Goal: Transaction & Acquisition: Book appointment/travel/reservation

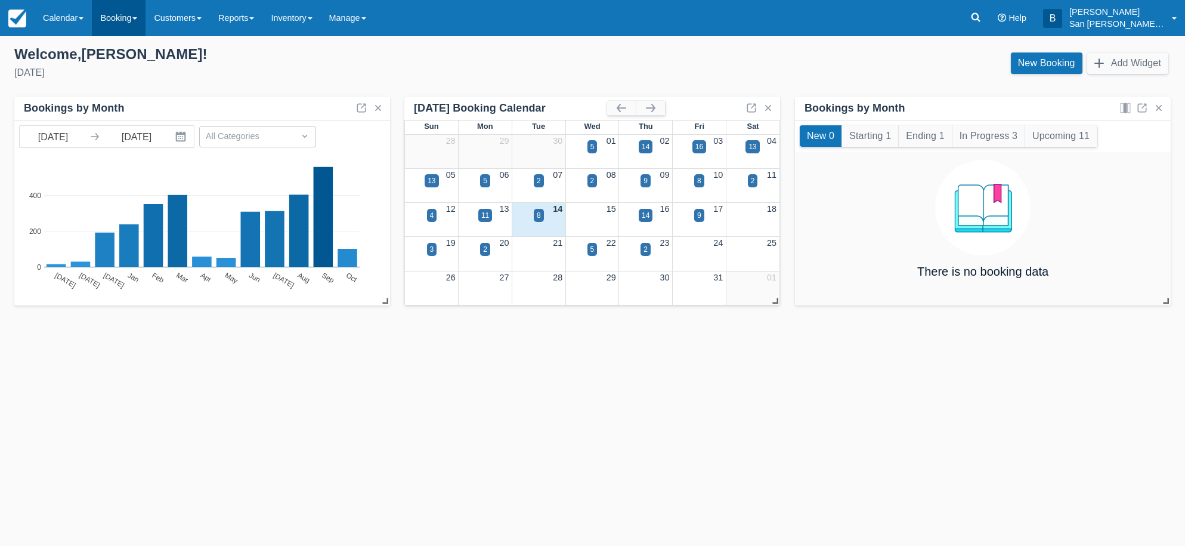
click at [120, 20] on link "Booking" at bounding box center [119, 18] width 54 height 36
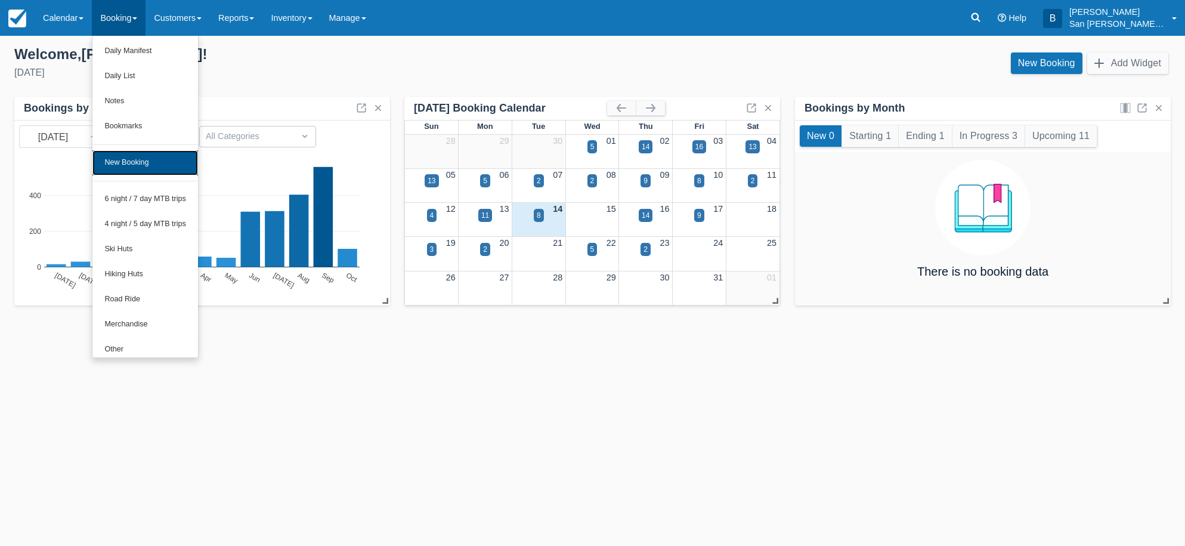
click at [150, 171] on link "New Booking" at bounding box center [145, 162] width 106 height 25
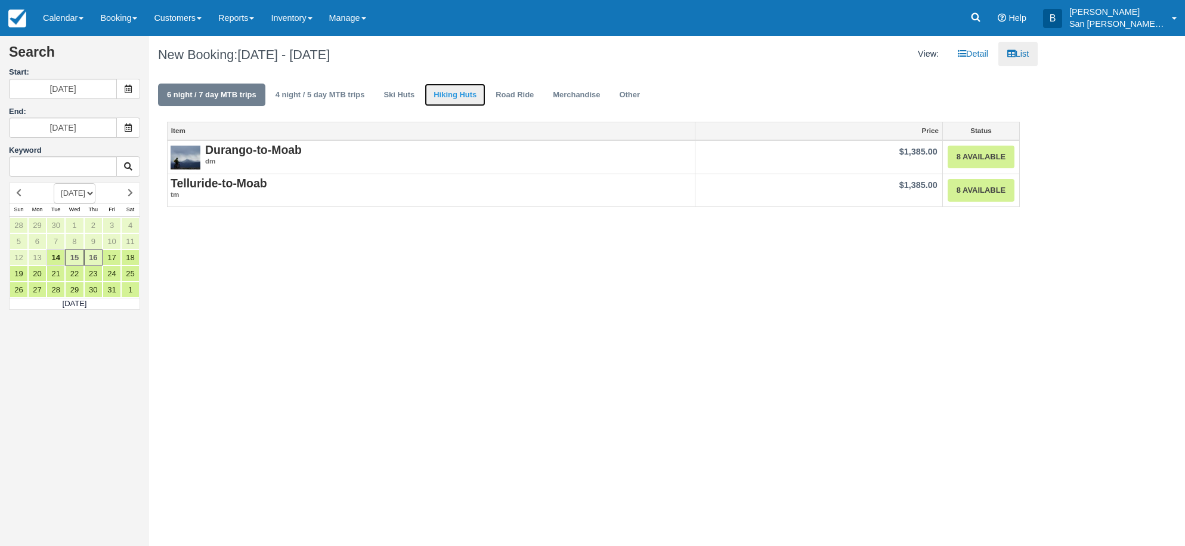
click at [445, 97] on link "Hiking Huts" at bounding box center [455, 94] width 61 height 23
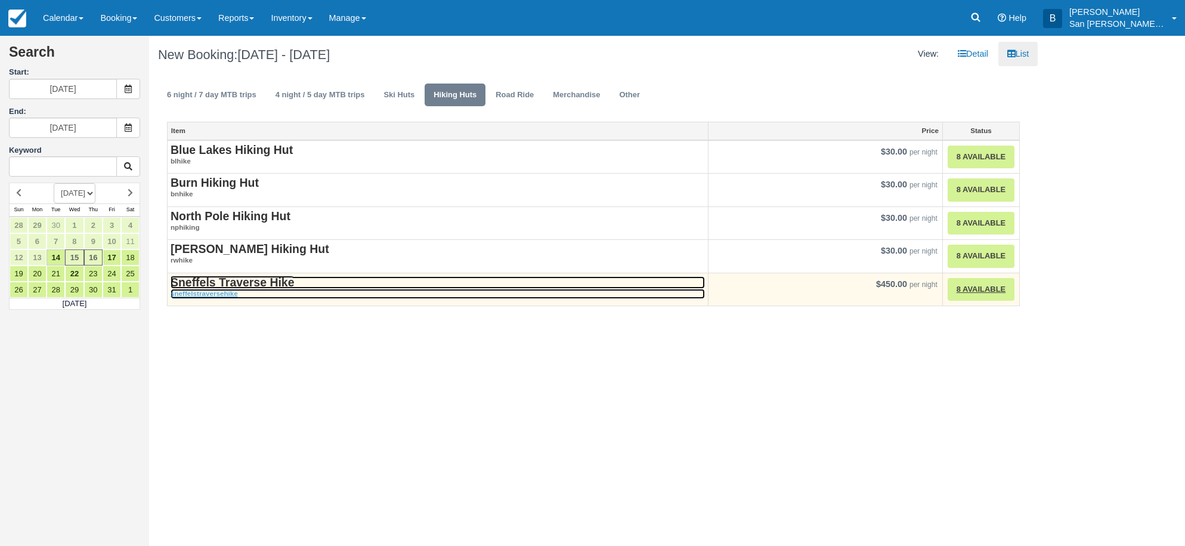
click at [264, 281] on strong "Sneffels Traverse Hike" at bounding box center [232, 282] width 123 height 13
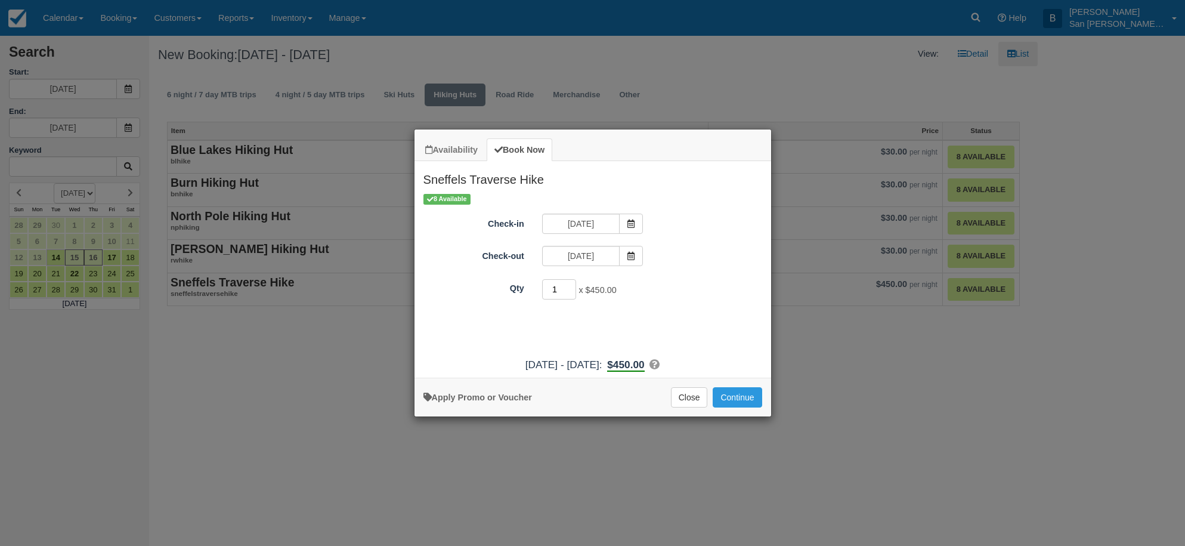
drag, startPoint x: 563, startPoint y: 293, endPoint x: 539, endPoint y: 299, distance: 24.6
click at [540, 298] on div "1 x $450.00 Required." at bounding box center [637, 290] width 208 height 23
type input "8"
click at [629, 227] on icon "Item Modal" at bounding box center [631, 223] width 8 height 8
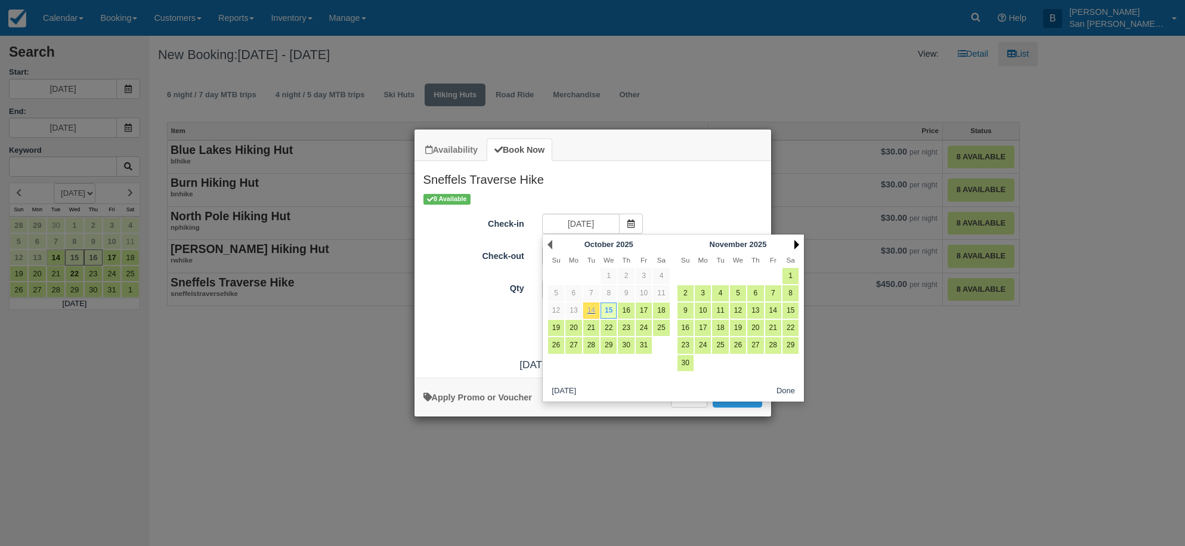
click at [794, 246] on link "Next" at bounding box center [796, 245] width 5 height 10
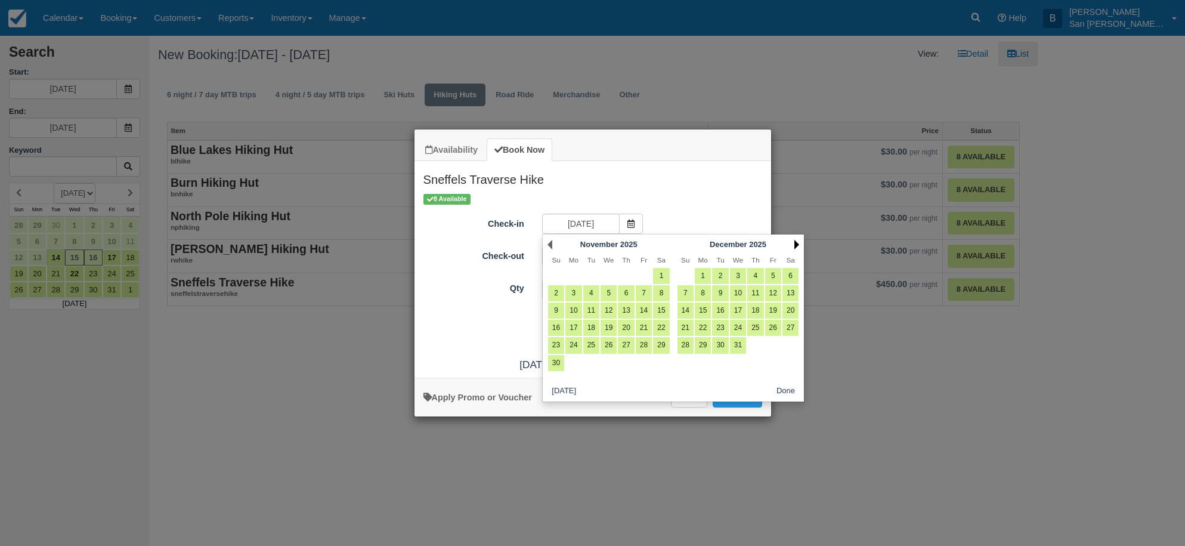
click at [794, 246] on link "Next" at bounding box center [796, 245] width 5 height 10
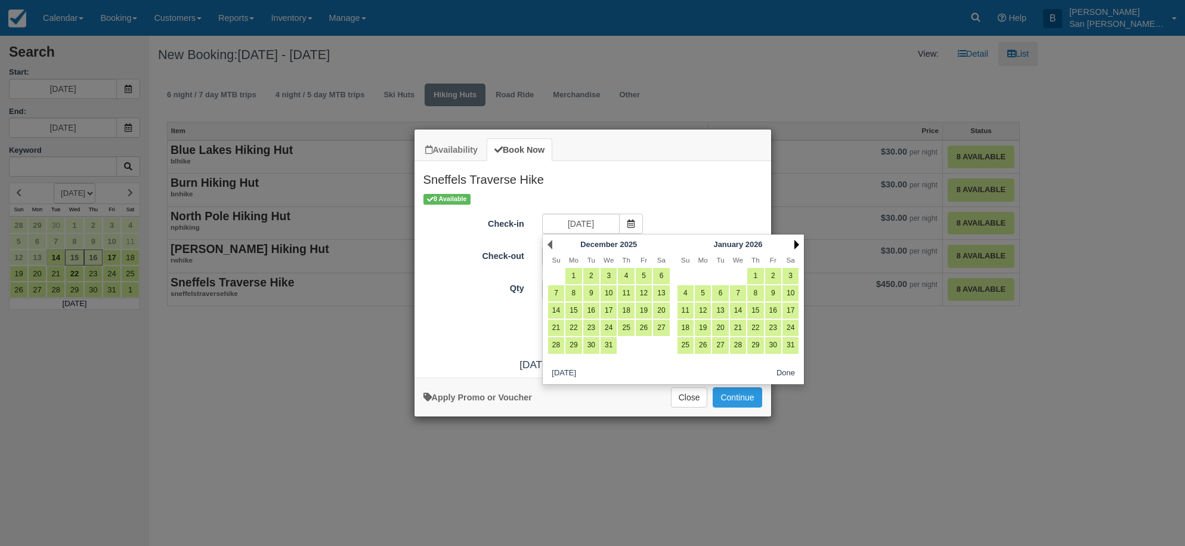
click at [794, 246] on link "Next" at bounding box center [796, 245] width 5 height 10
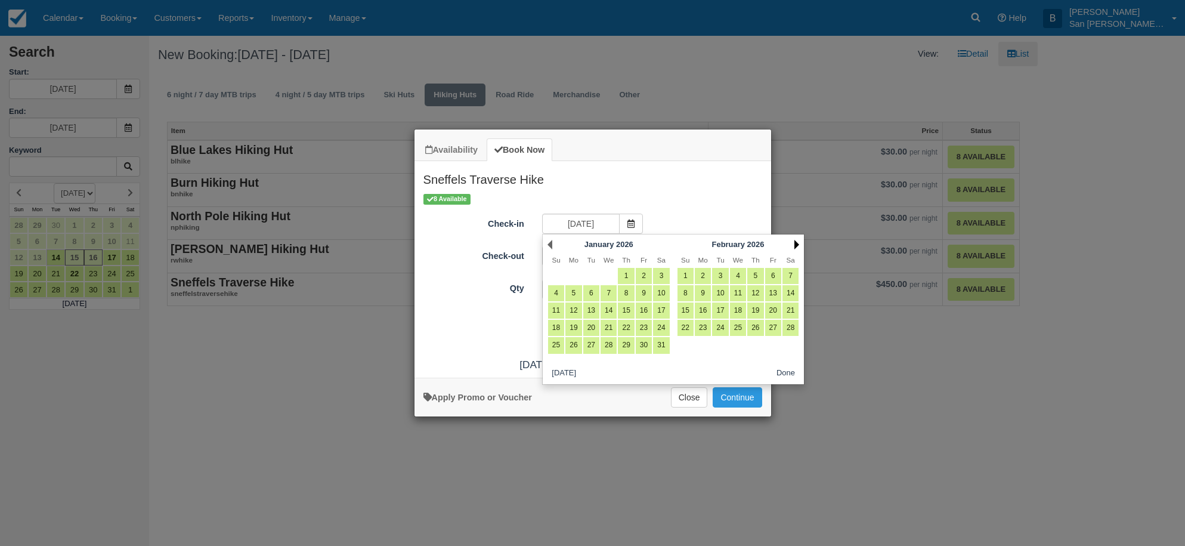
click at [794, 246] on link "Next" at bounding box center [796, 245] width 5 height 10
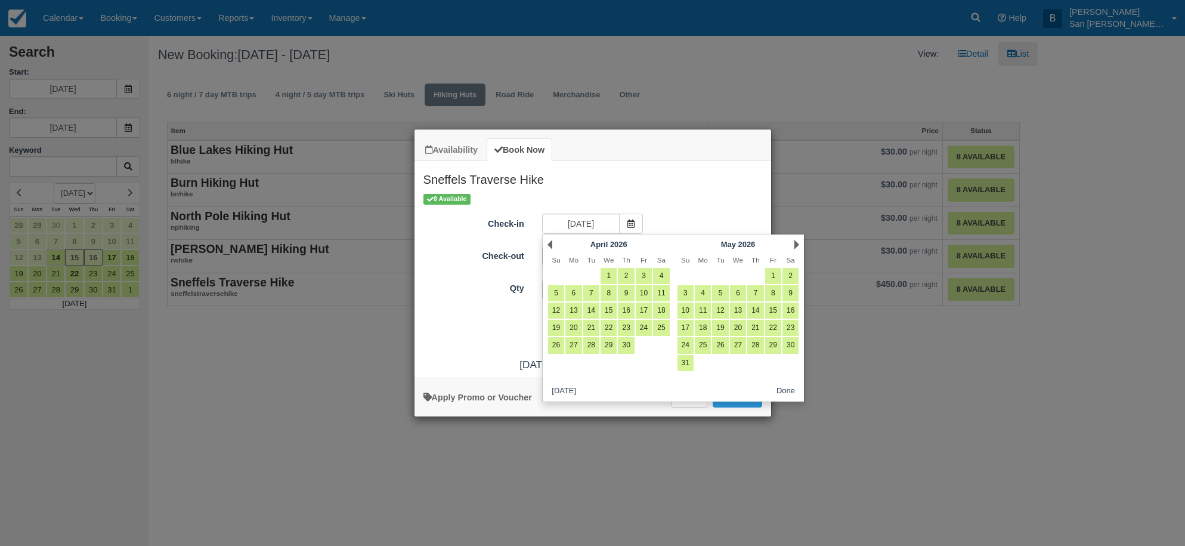
click at [794, 246] on link "Next" at bounding box center [796, 245] width 5 height 10
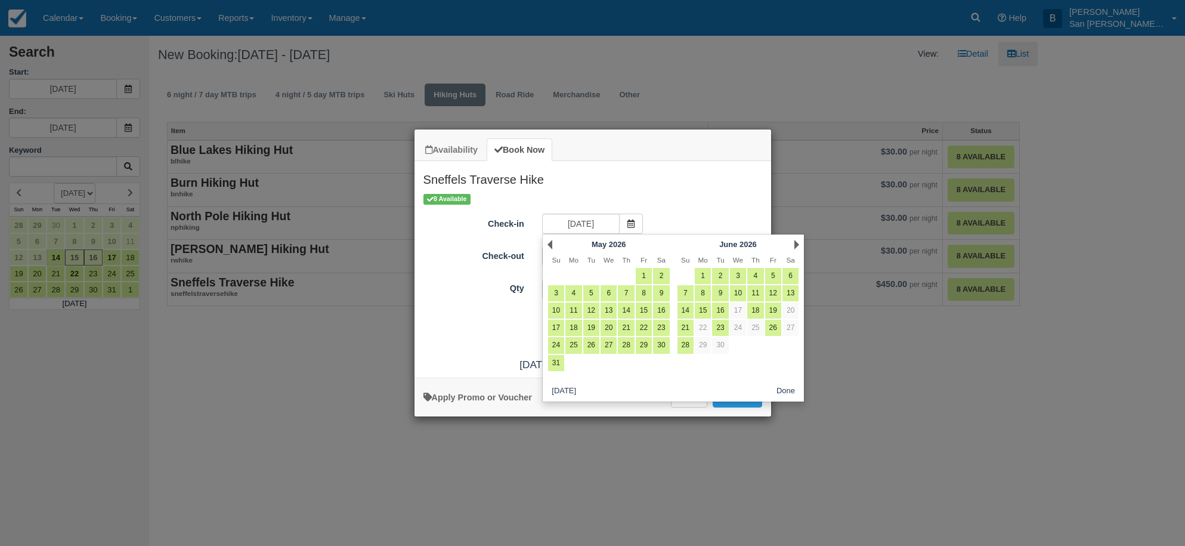
click at [794, 246] on link "Next" at bounding box center [796, 245] width 5 height 10
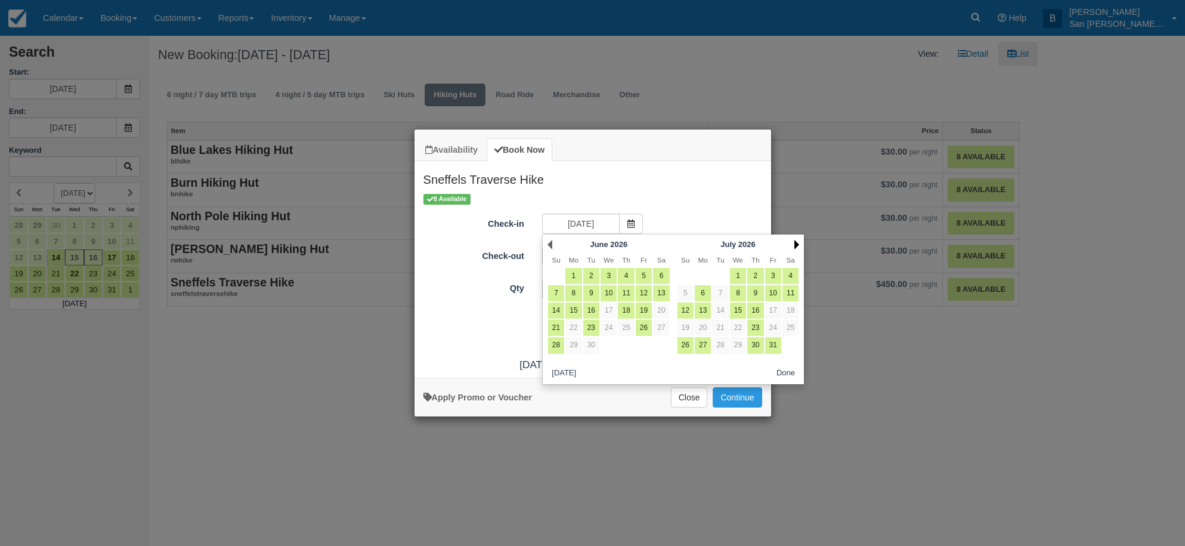
click at [797, 242] on link "Next" at bounding box center [796, 245] width 5 height 10
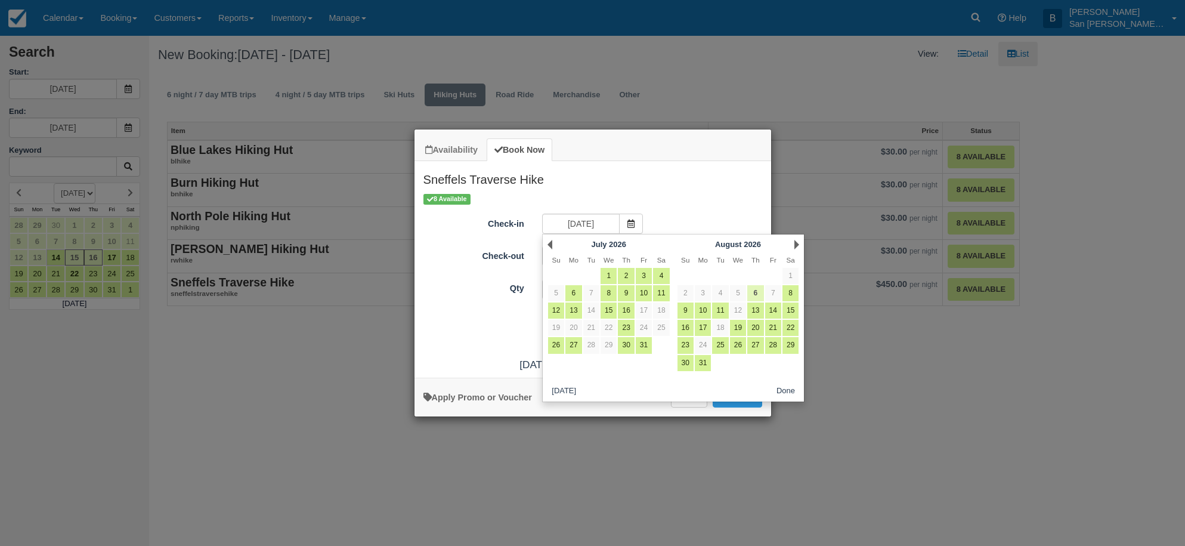
click at [757, 291] on link "6" at bounding box center [755, 293] width 16 height 16
type input "[DATE]"
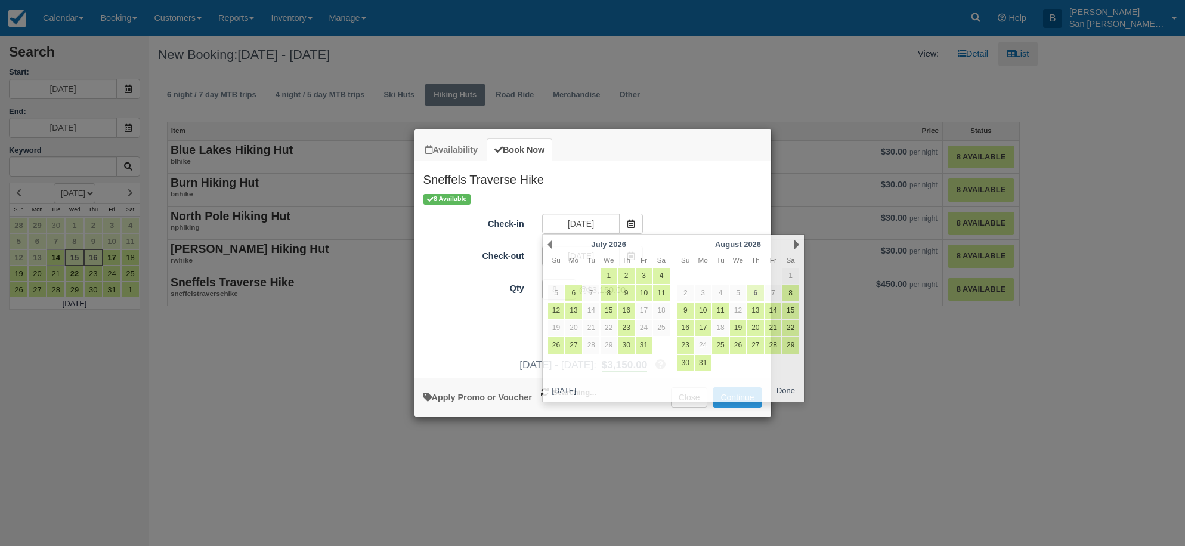
type input "08/07/26"
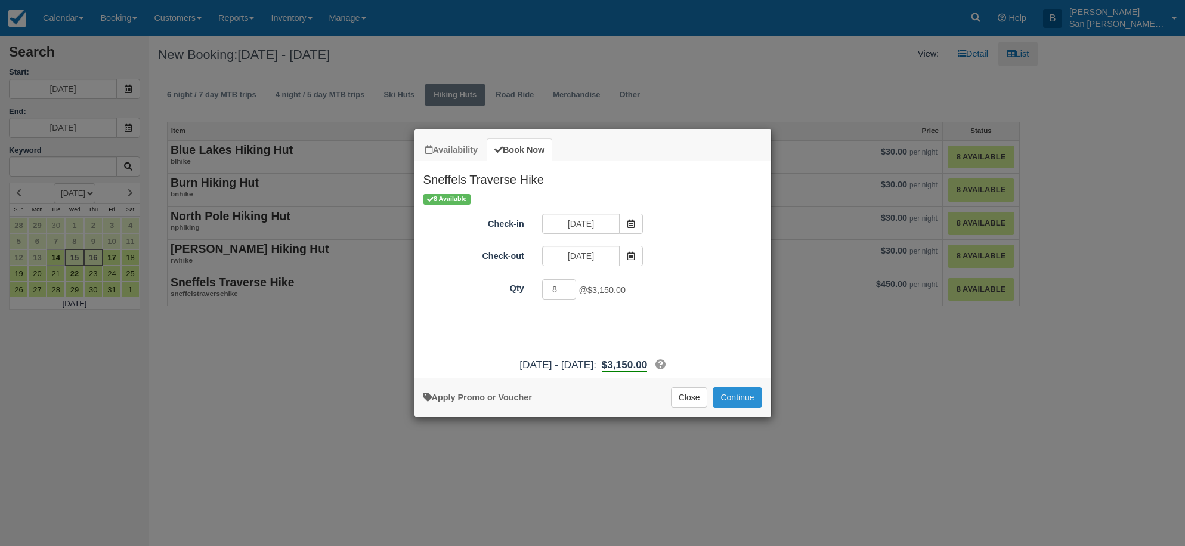
click at [737, 399] on button "Continue" at bounding box center [737, 397] width 49 height 20
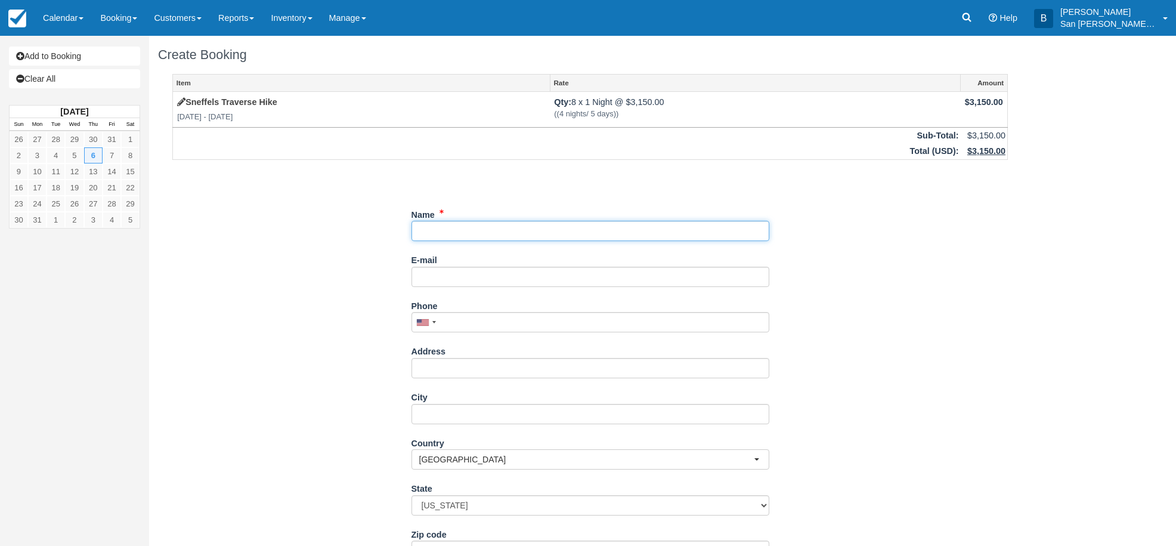
click at [460, 233] on input "Name" at bounding box center [590, 231] width 358 height 20
type input "[PERSON_NAME]"
click at [459, 280] on input "E-mail" at bounding box center [590, 277] width 358 height 20
type input "[EMAIL_ADDRESS][DOMAIN_NAME]"
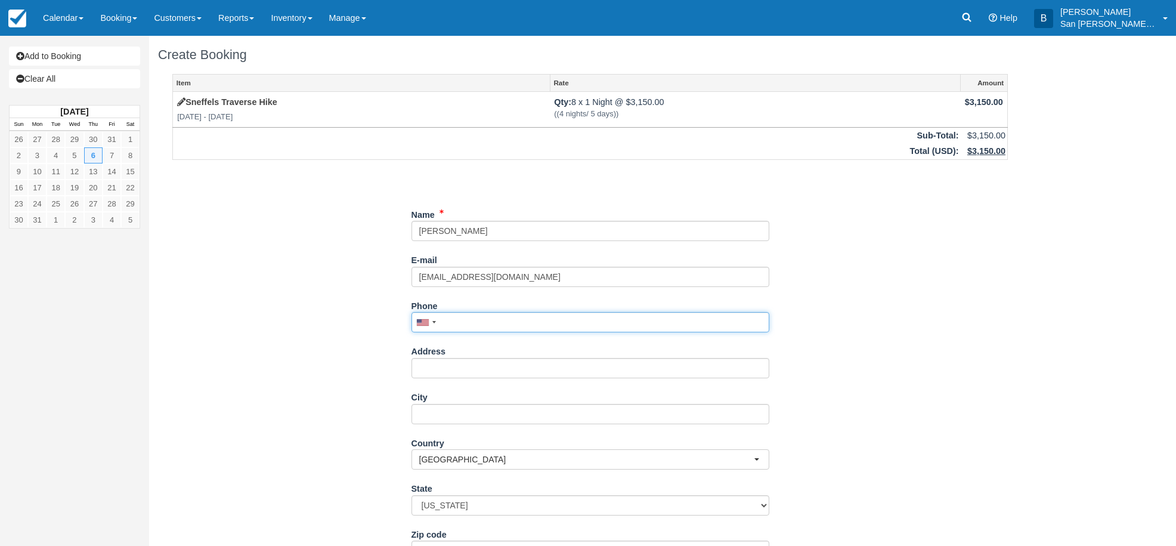
click at [457, 315] on input "Phone" at bounding box center [590, 322] width 358 height 20
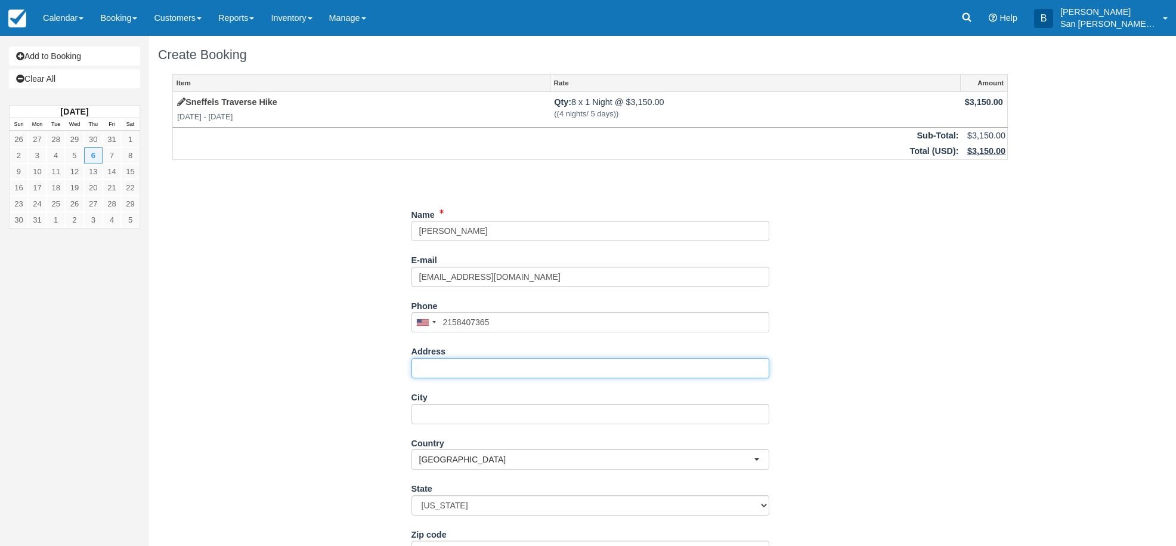
type input "[PHONE_NUMBER]"
click at [442, 367] on input "Address" at bounding box center [590, 368] width 358 height 20
type input "[STREET_ADDRESS]"
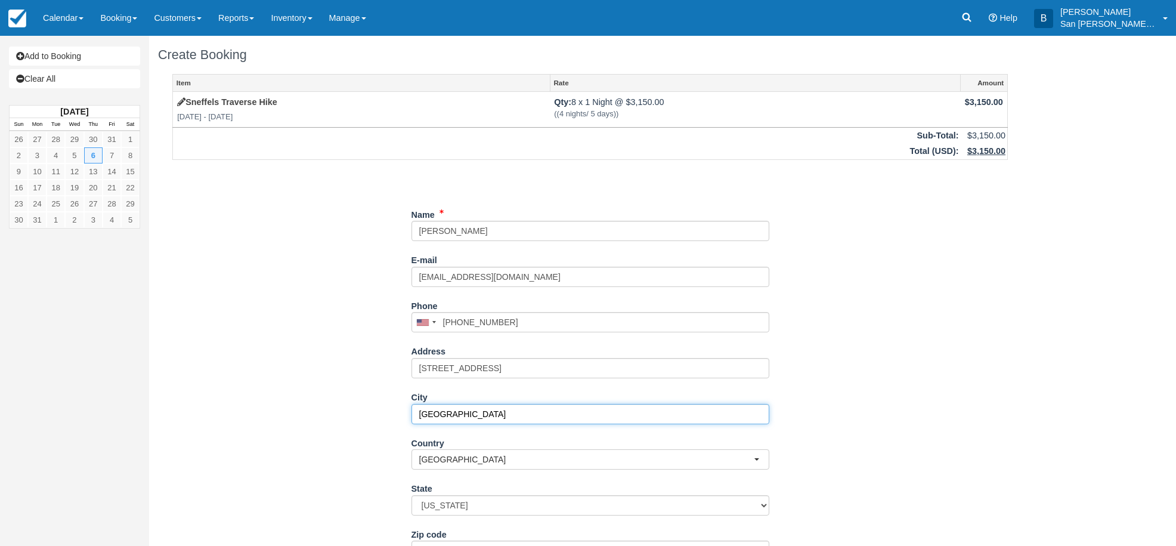
click at [431, 416] on input "Moristown" at bounding box center [590, 414] width 358 height 20
click at [441, 417] on input "Mooristown" at bounding box center [590, 414] width 358 height 20
click at [486, 419] on input "[GEOGRAPHIC_DATA]" at bounding box center [590, 414] width 358 height 20
type input "[GEOGRAPHIC_DATA]"
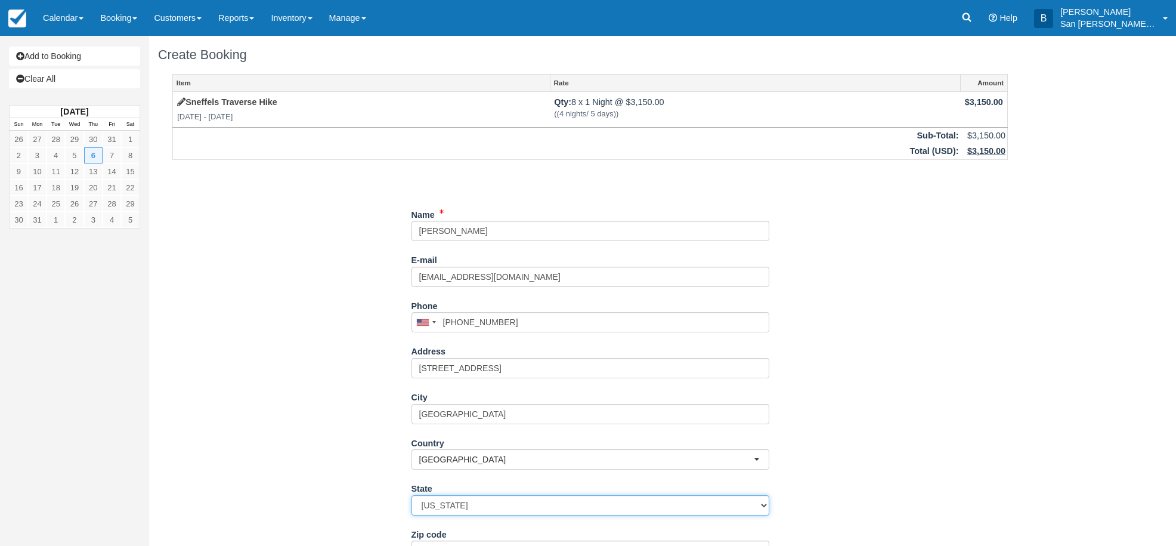
click at [476, 508] on select "Alabama Alaska Arizona Arkansas California Colorado Connecticut Delaware Florid…" at bounding box center [590, 505] width 358 height 20
select select "NJ"
click at [411, 495] on select "Alabama Alaska Arizona Arkansas California Colorado Connecticut Delaware Florid…" at bounding box center [590, 505] width 358 height 20
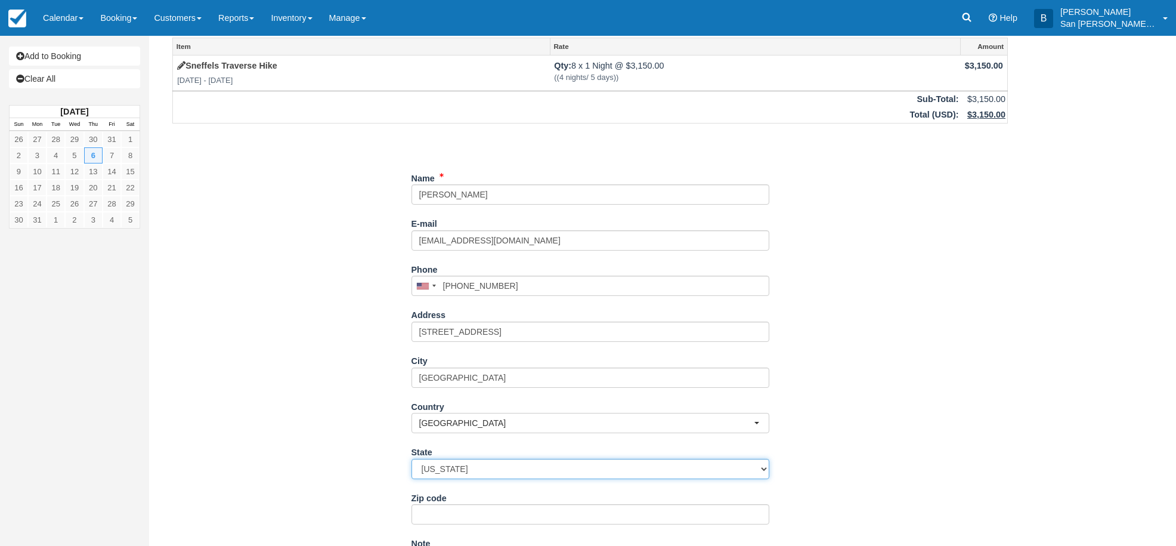
scroll to position [196, 0]
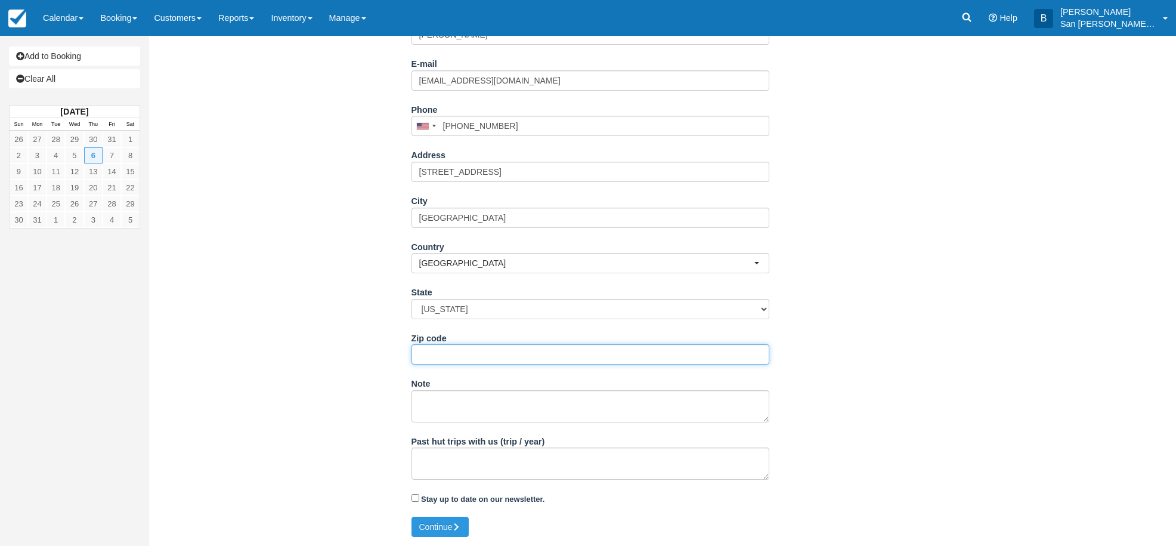
click at [456, 354] on input "Zip code" at bounding box center [590, 354] width 358 height 20
type input "08057"
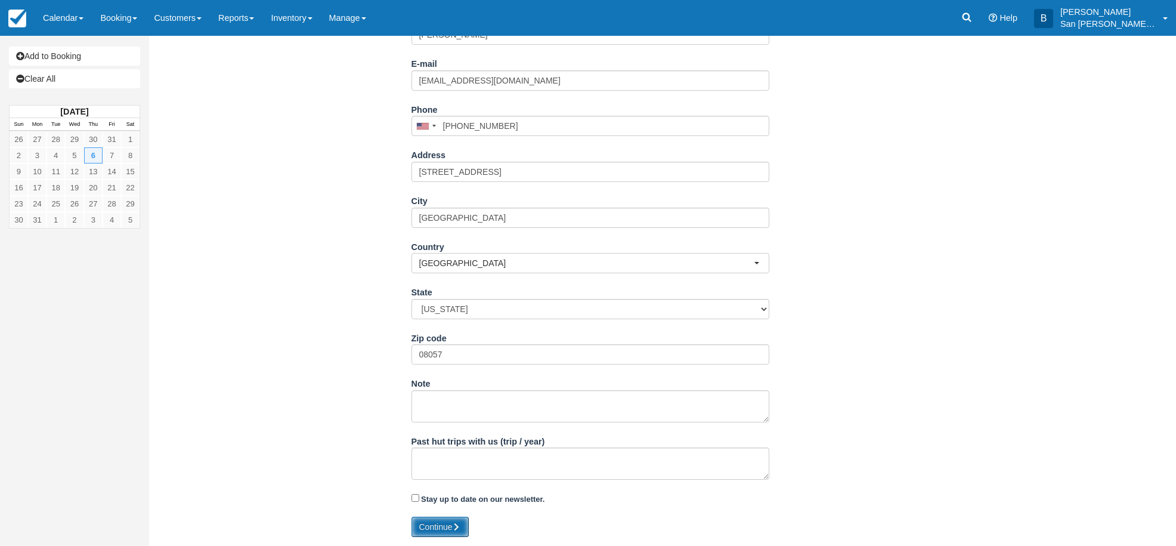
click at [447, 525] on button "Continue" at bounding box center [439, 526] width 57 height 20
type input "[PHONE_NUMBER]"
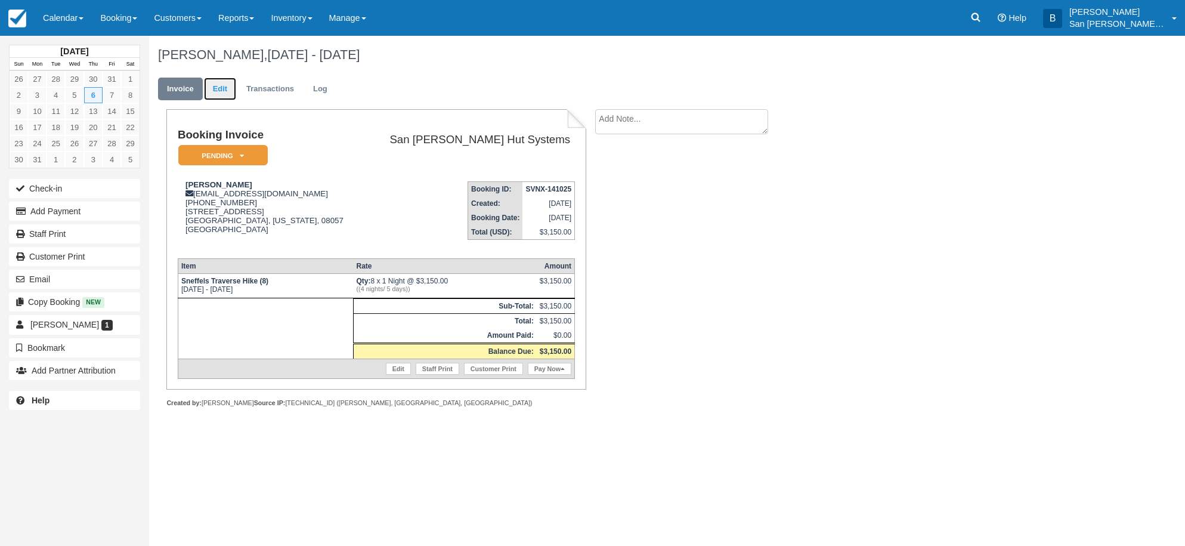
click at [220, 89] on link "Edit" at bounding box center [220, 89] width 32 height 23
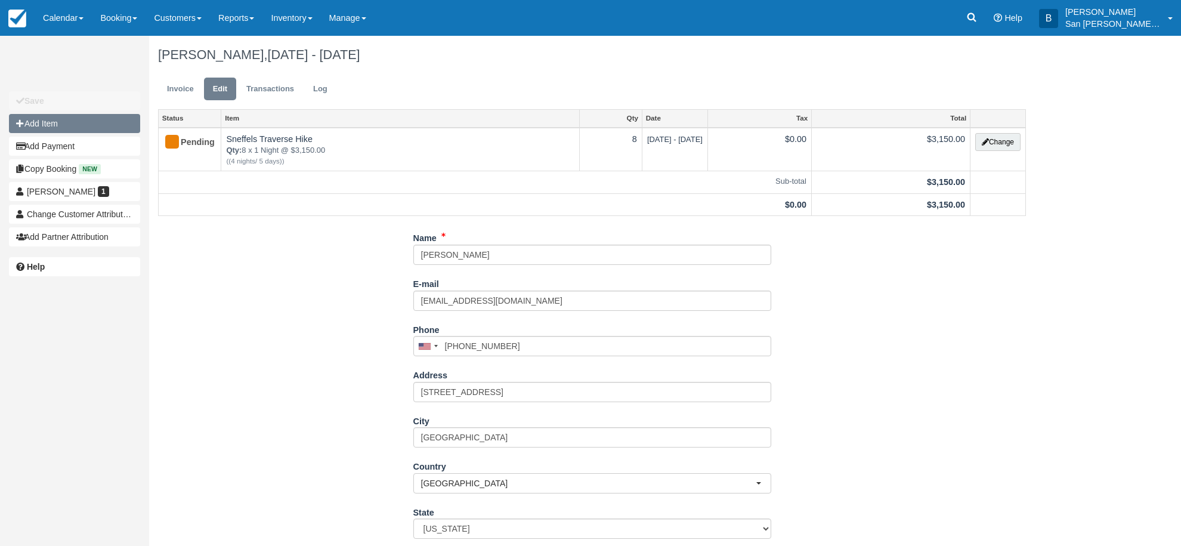
click at [44, 125] on button "Add Item" at bounding box center [74, 123] width 131 height 19
type input "0.00"
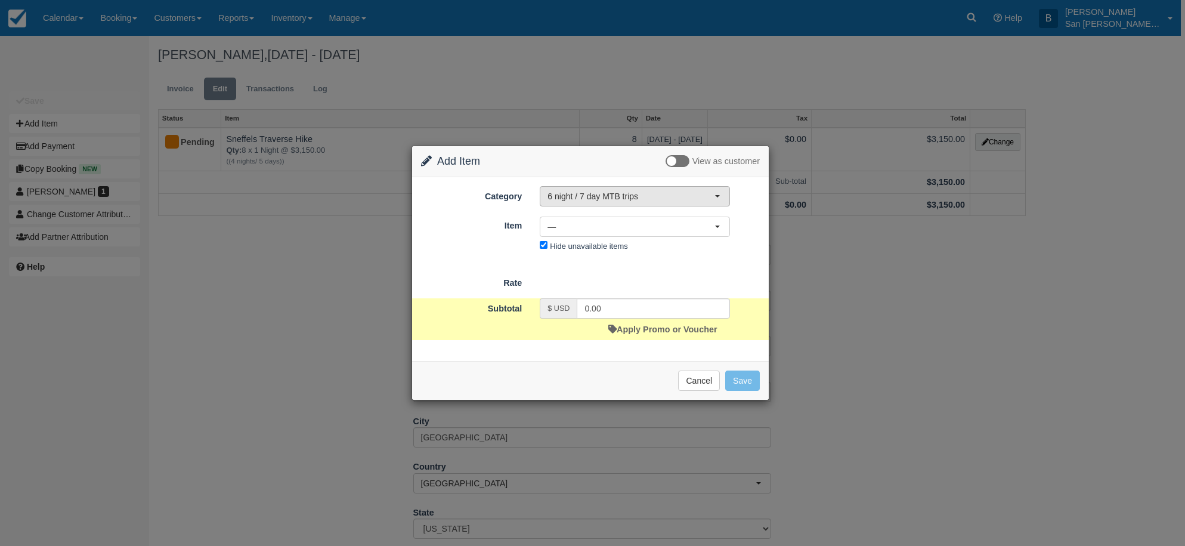
click at [614, 202] on span "6 night / 7 day MTB trips" at bounding box center [630, 196] width 167 height 12
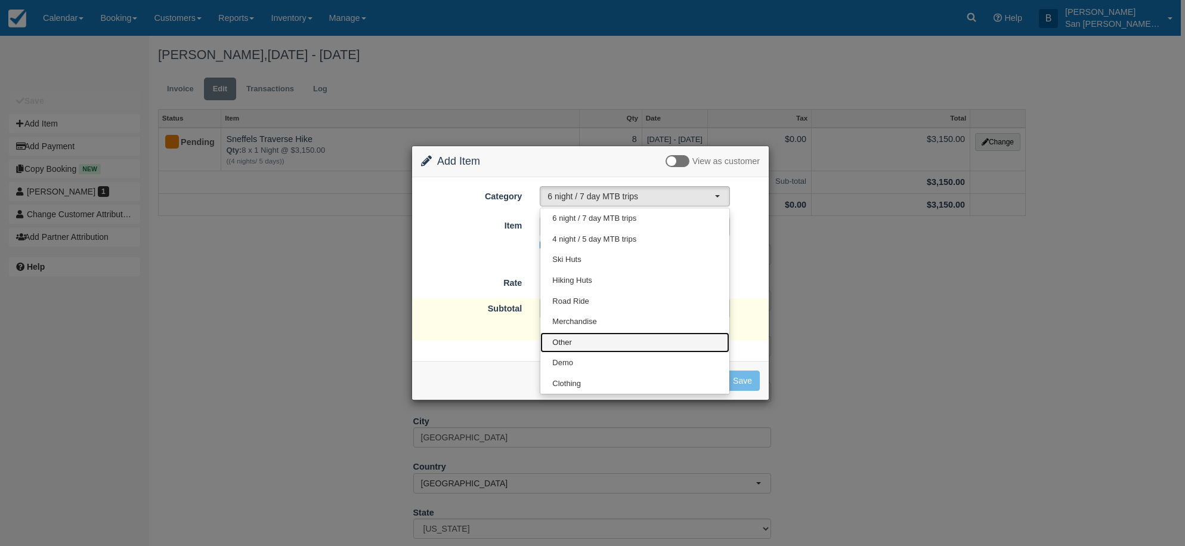
click at [556, 339] on span "Other" at bounding box center [562, 342] width 20 height 11
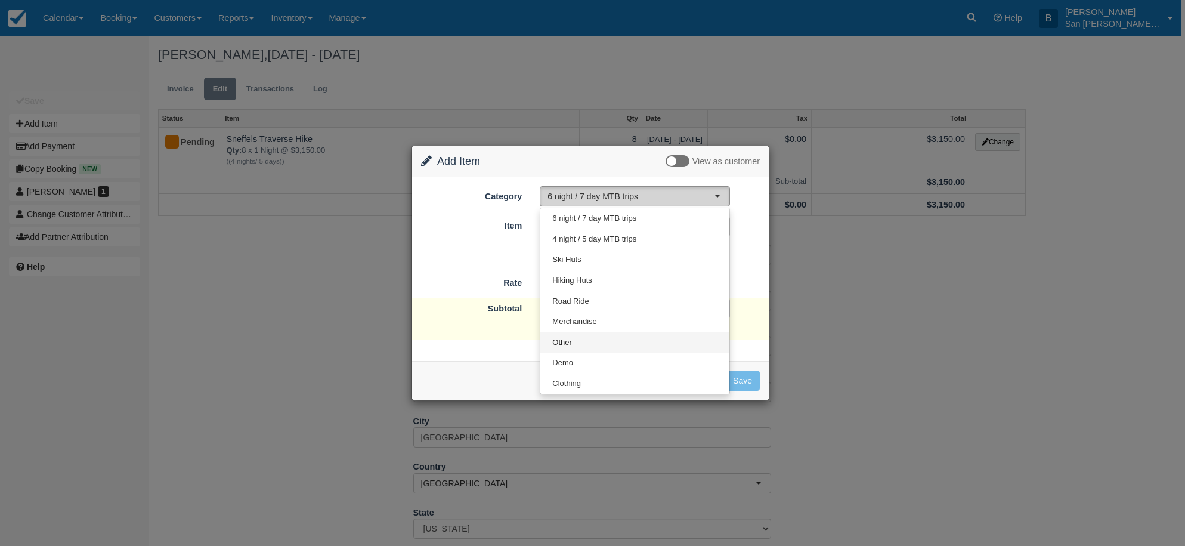
select select "15"
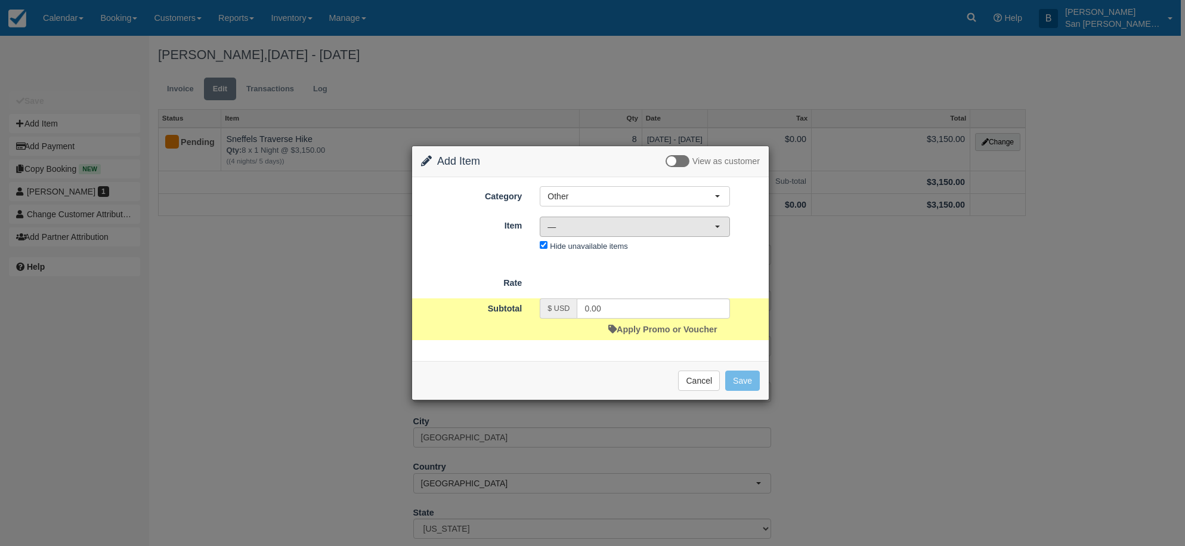
click at [576, 225] on span "—" at bounding box center [630, 227] width 167 height 12
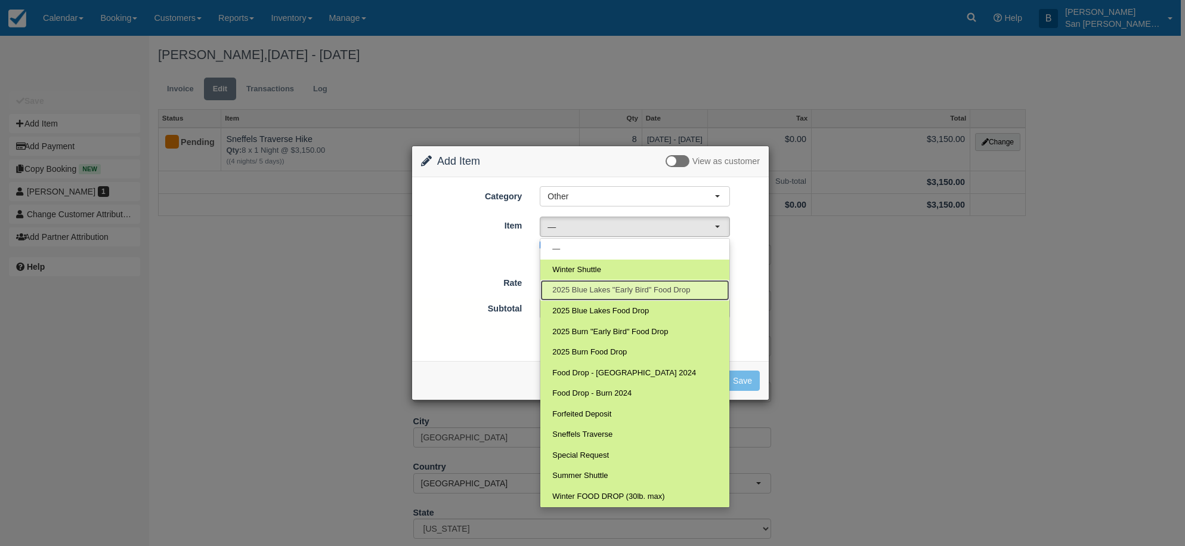
click at [601, 289] on span "2025 Blue Lakes "Early Bird" Food Drop" at bounding box center [621, 289] width 138 height 11
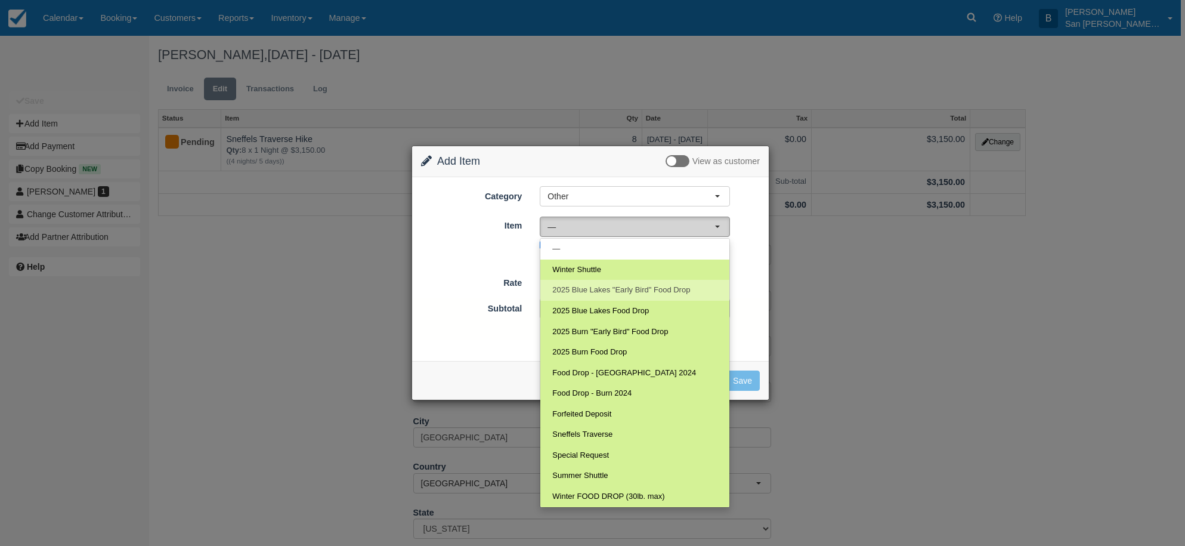
select select "118"
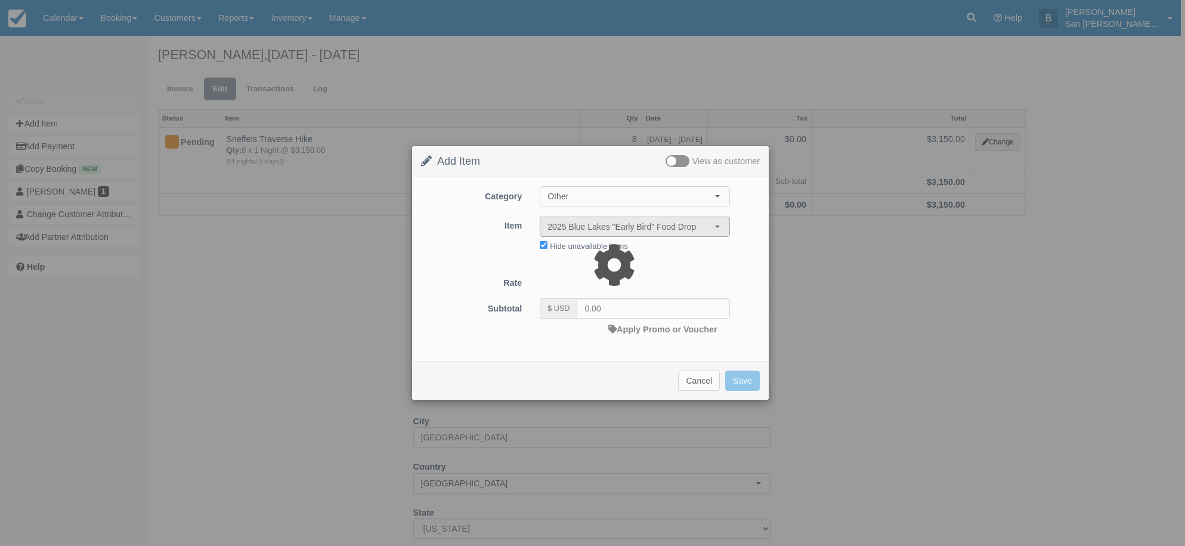
type input "199.00"
select select "07:00"
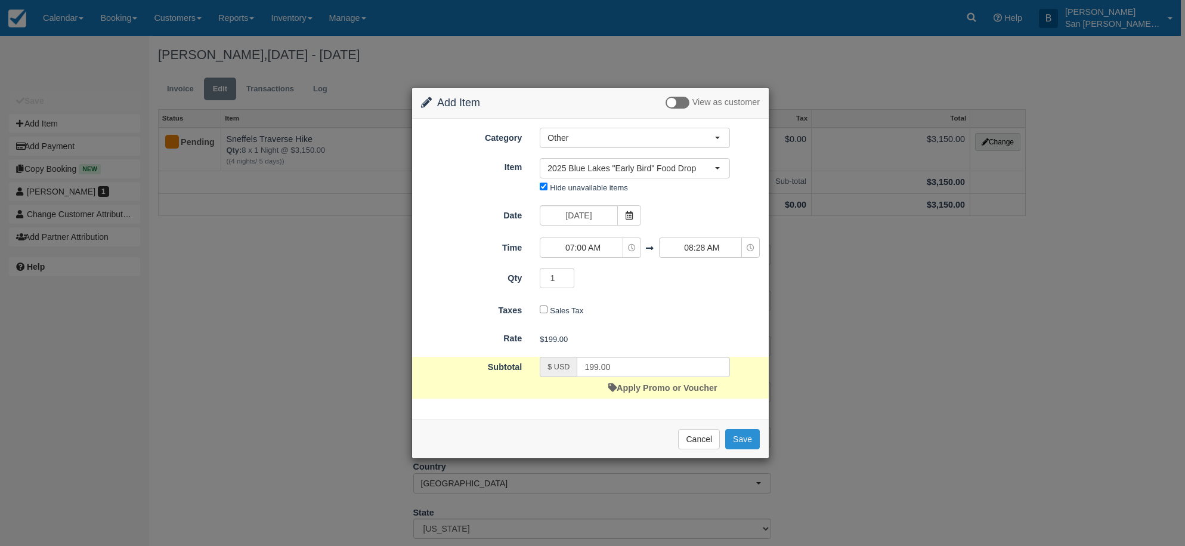
click at [745, 439] on button "Save" at bounding box center [742, 439] width 35 height 20
checkbox input "false"
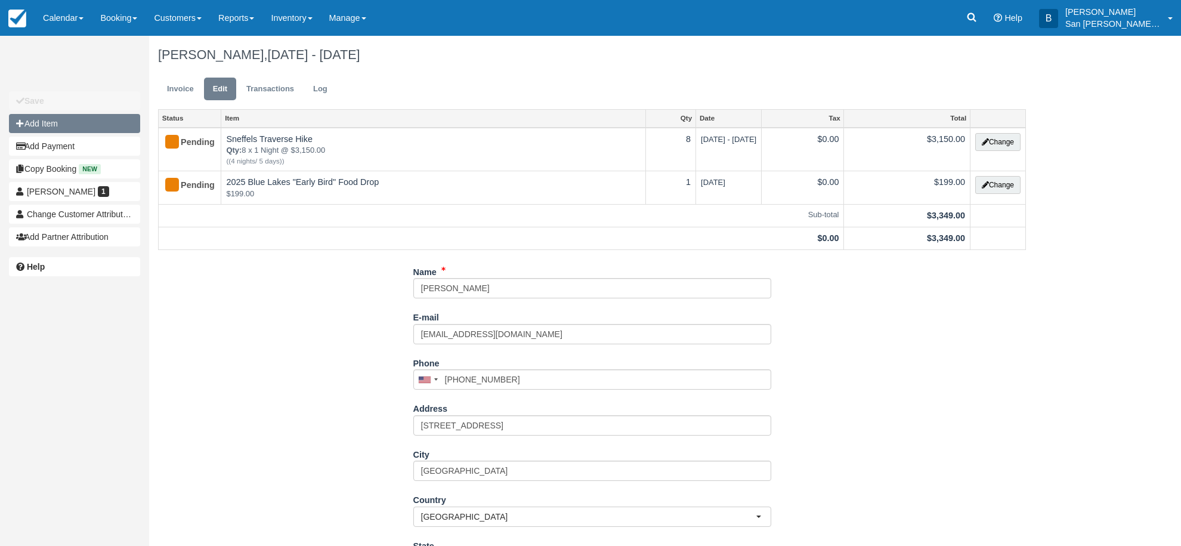
click at [37, 116] on button "Add Item" at bounding box center [74, 123] width 131 height 19
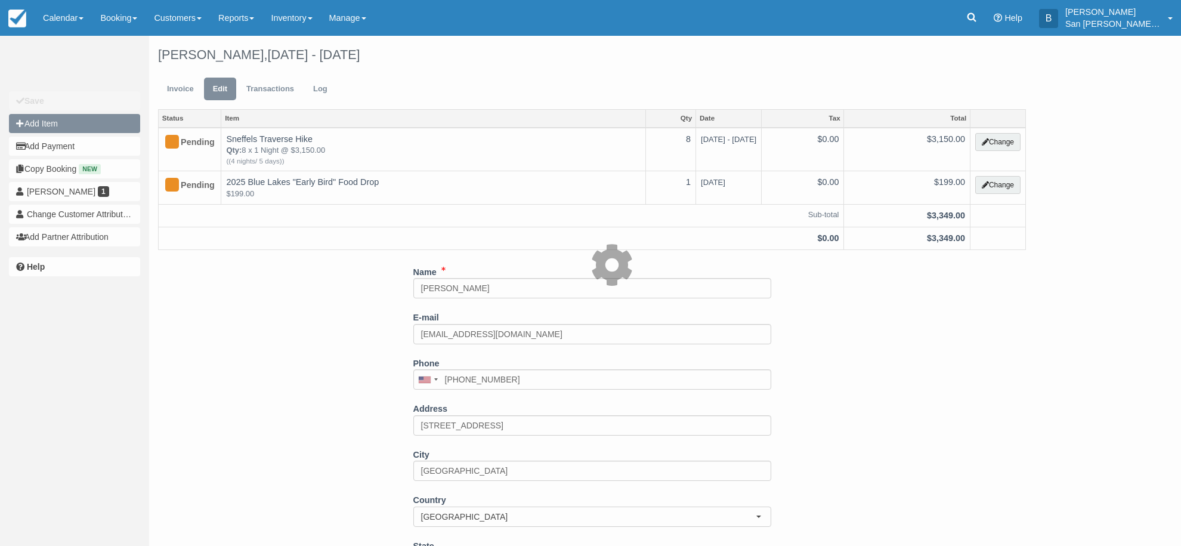
type input "0.00"
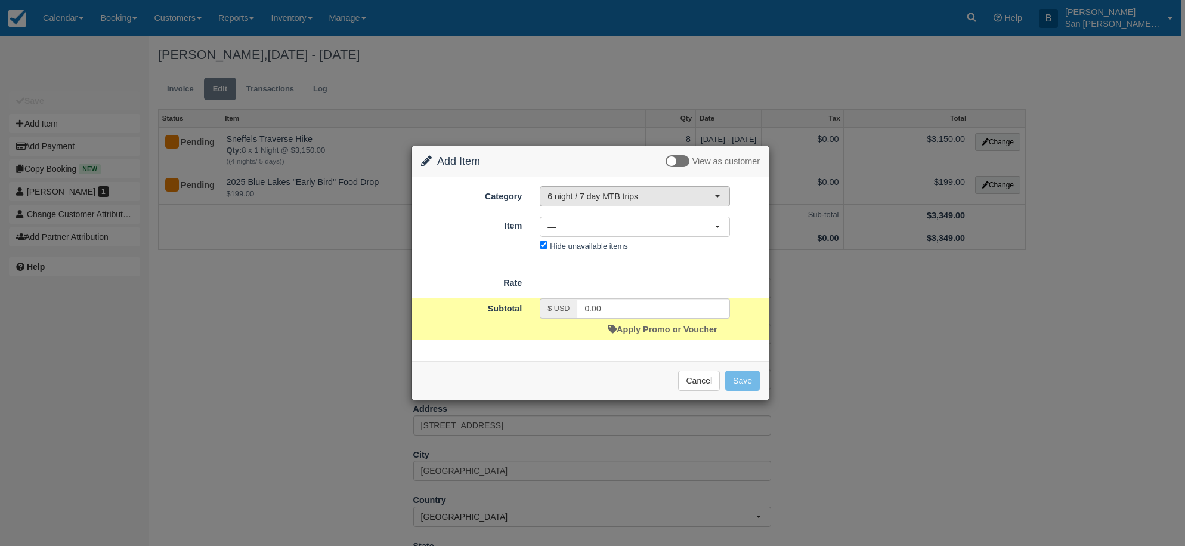
click at [575, 197] on span "6 night / 7 day MTB trips" at bounding box center [630, 196] width 167 height 12
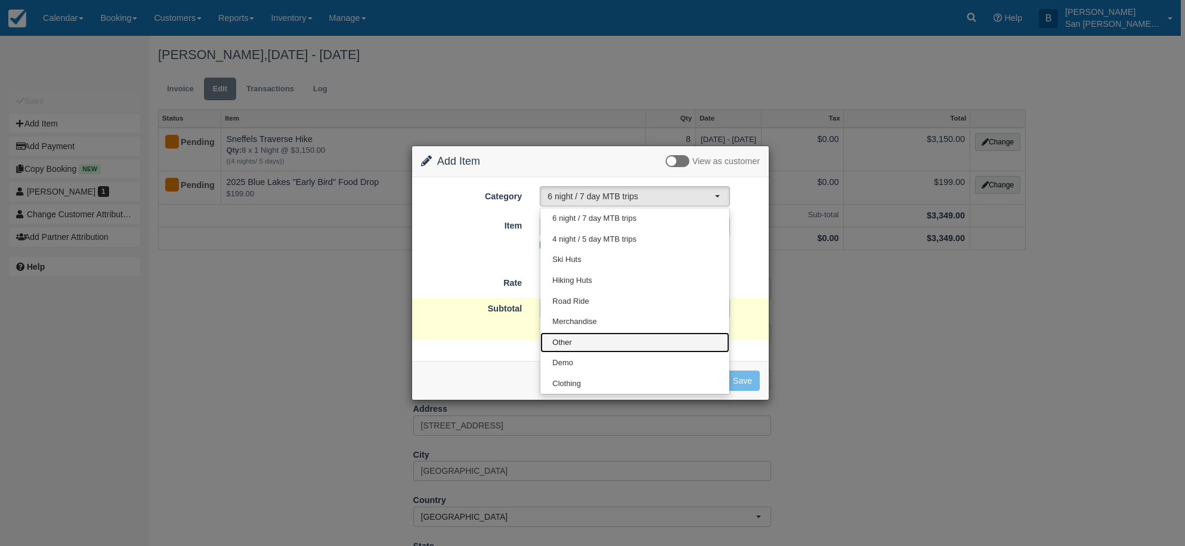
click at [573, 342] on link "Other" at bounding box center [634, 342] width 189 height 21
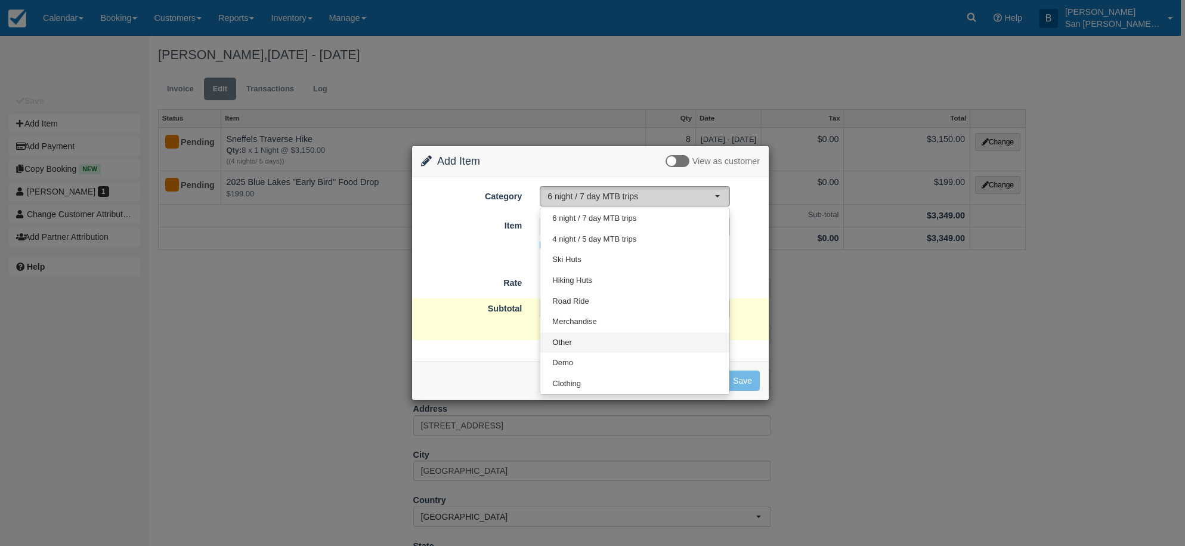
select select "15"
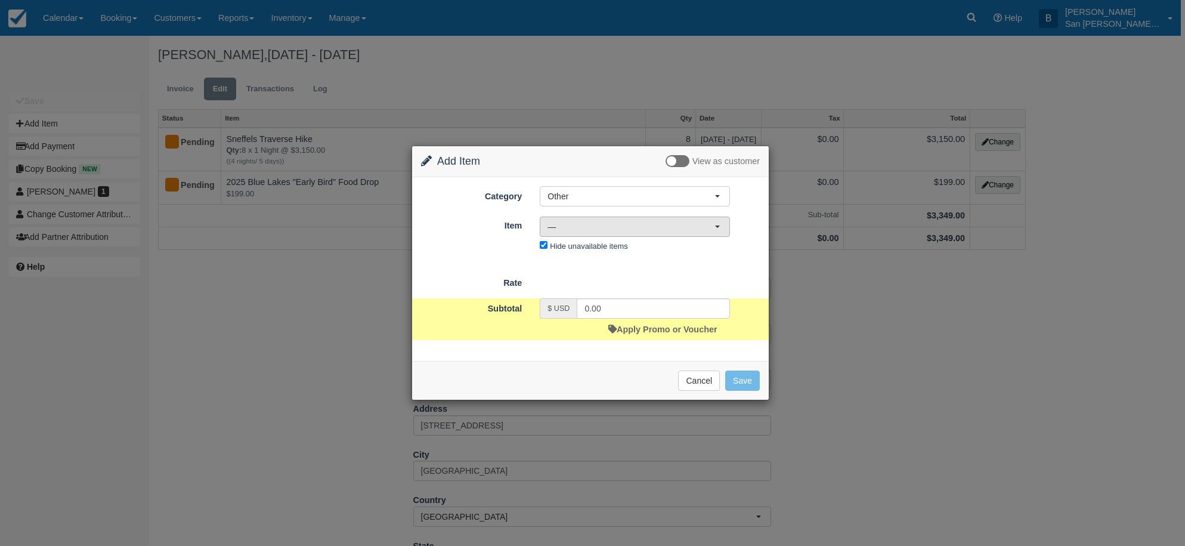
click at [577, 225] on span "—" at bounding box center [630, 227] width 167 height 12
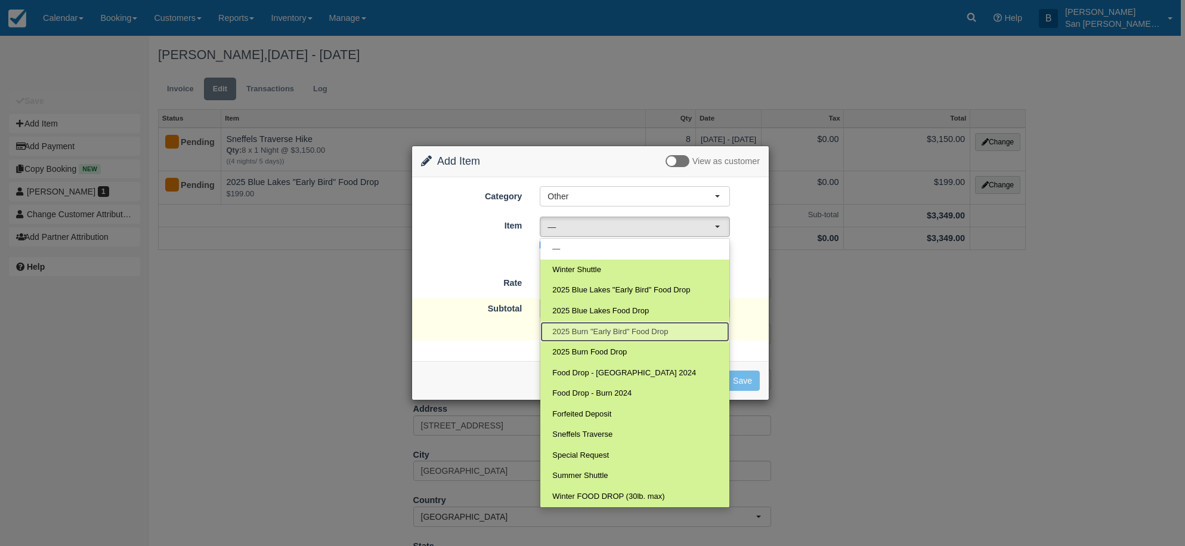
click at [595, 329] on span "2025 Burn "Early Bird" Food Drop" at bounding box center [610, 331] width 116 height 11
select select "119"
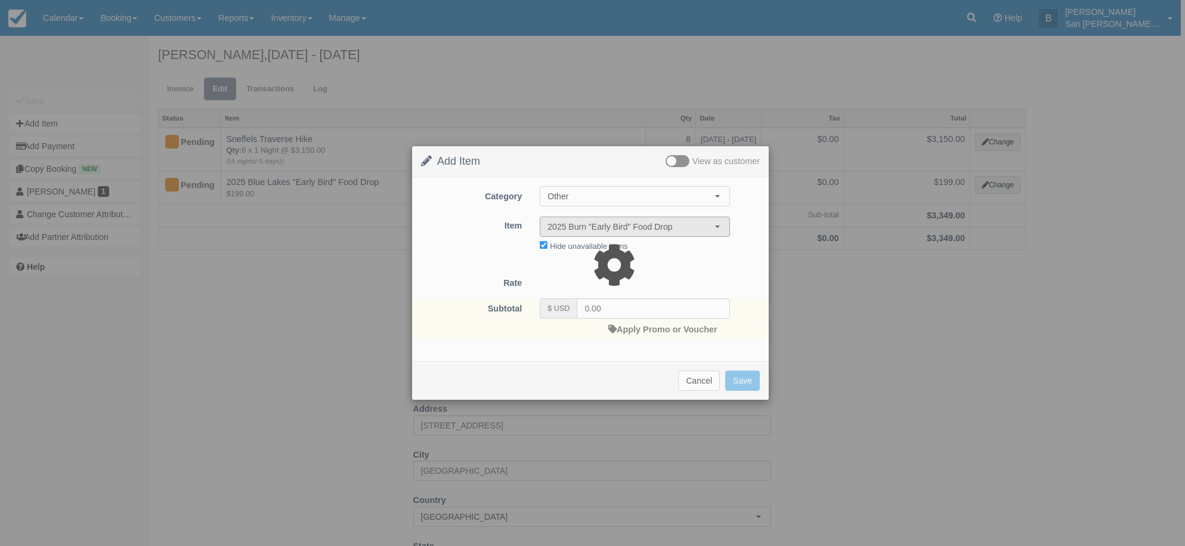
type input "199.00"
select select "07:00"
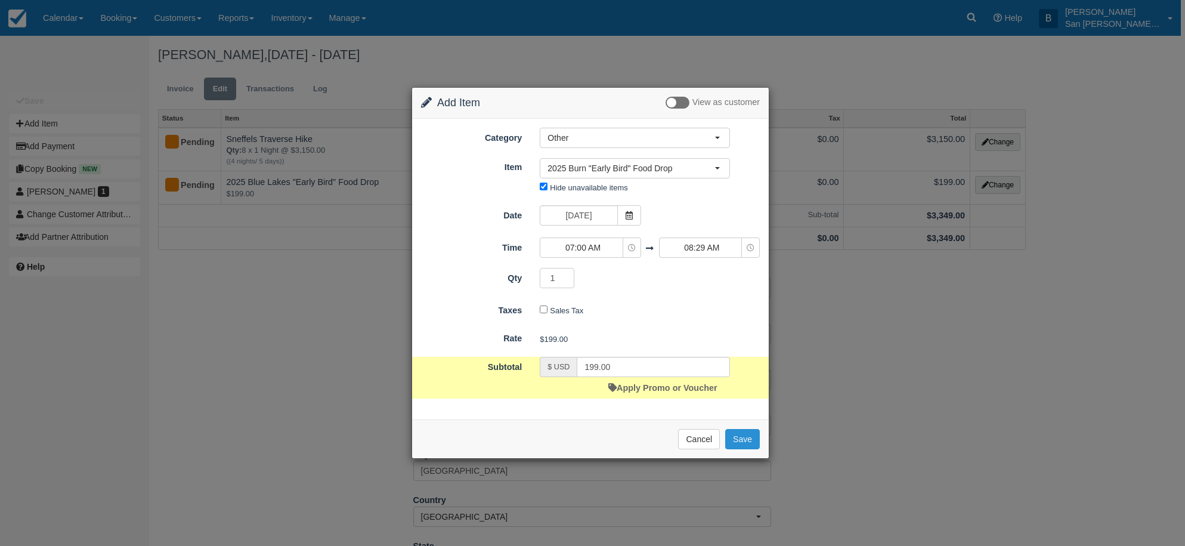
click at [747, 438] on button "Save" at bounding box center [742, 439] width 35 height 20
checkbox input "false"
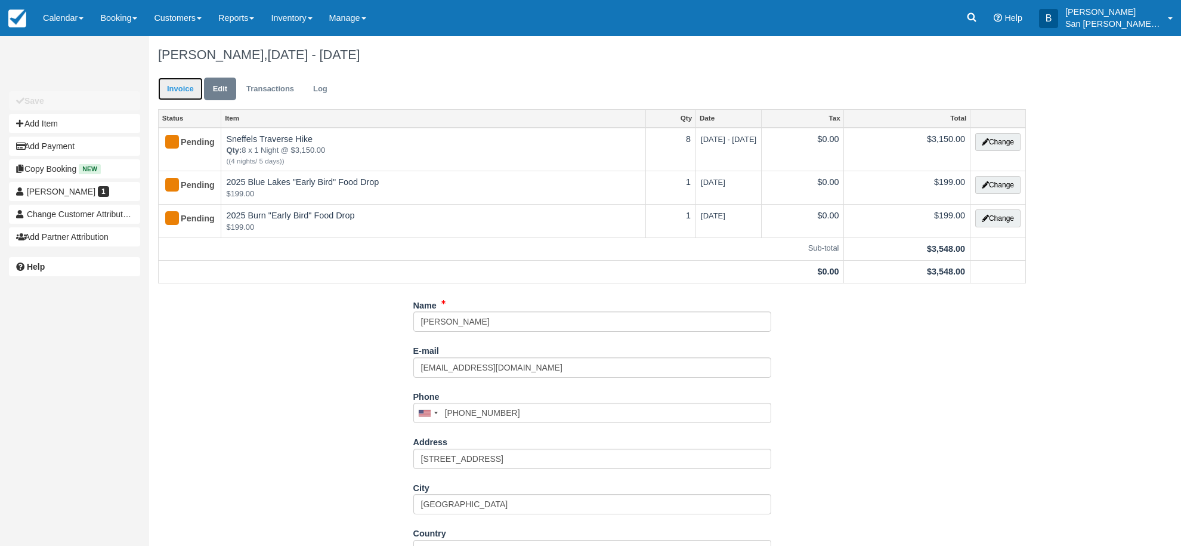
click at [174, 91] on link "Invoice" at bounding box center [180, 89] width 45 height 23
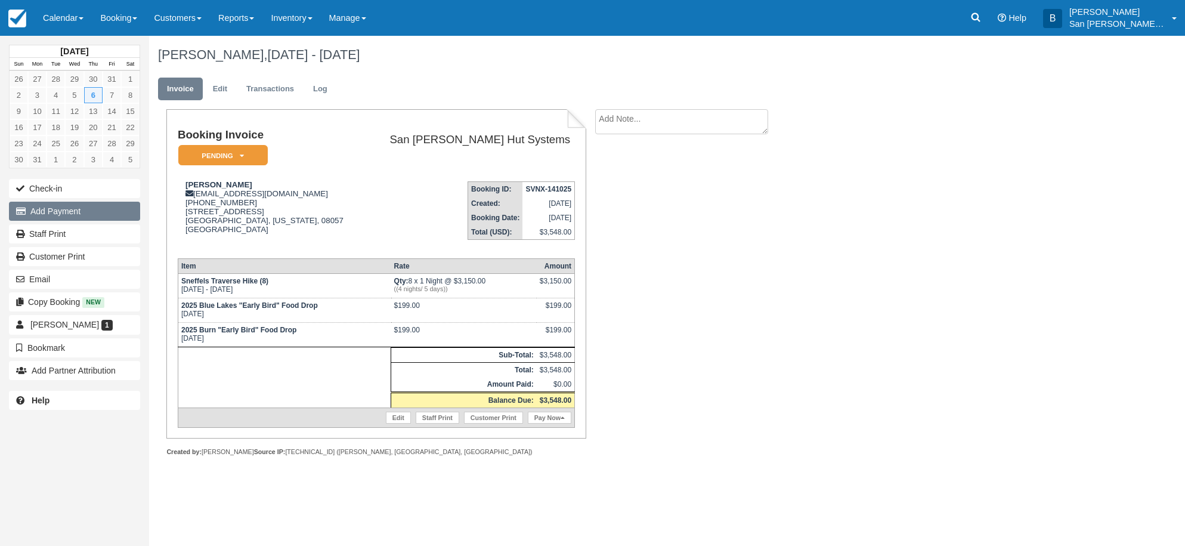
click at [52, 205] on button "Add Payment" at bounding box center [74, 211] width 131 height 19
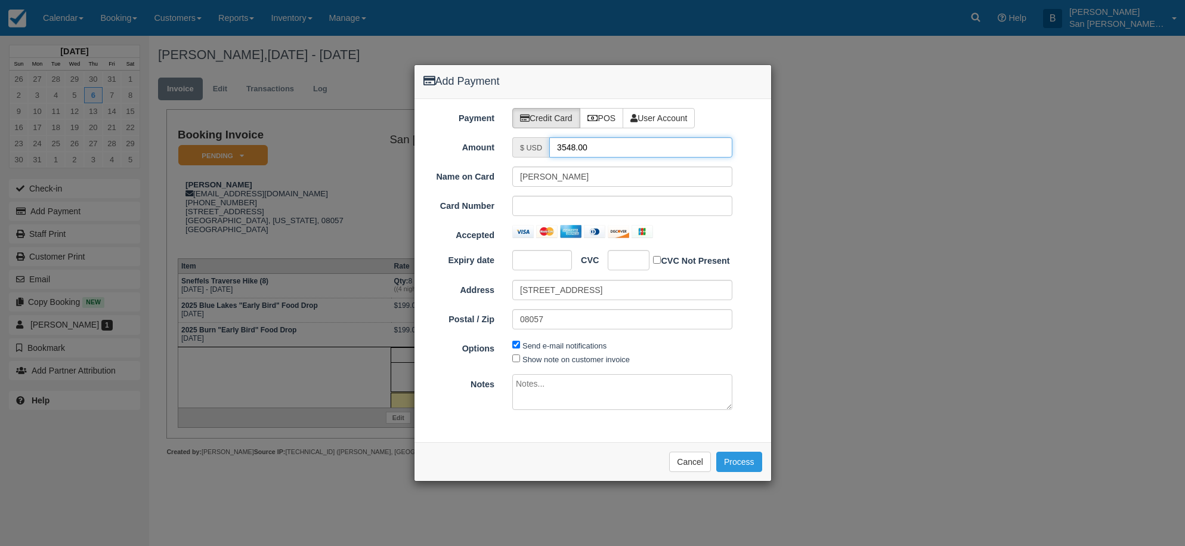
drag, startPoint x: 596, startPoint y: 146, endPoint x: 518, endPoint y: 151, distance: 77.7
click at [518, 151] on div "$ USD 3548.00" at bounding box center [622, 147] width 220 height 20
type input "1774.00"
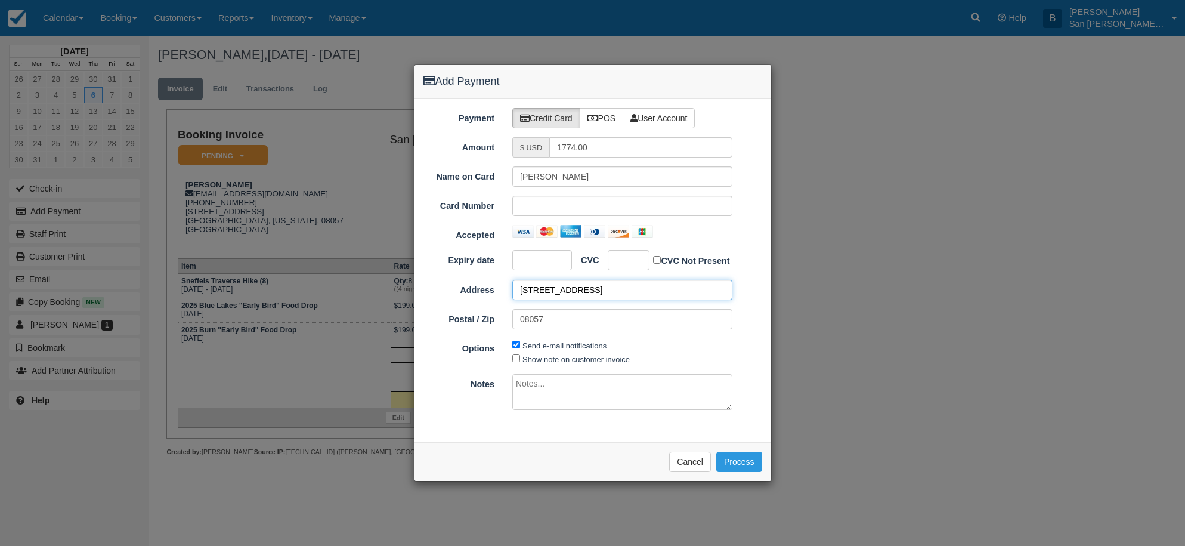
drag, startPoint x: 628, startPoint y: 290, endPoint x: 451, endPoint y: 290, distance: 176.5
click at [451, 290] on div "Address 165 Pheasant Field Lane" at bounding box center [592, 290] width 357 height 20
click at [615, 323] on input "08057" at bounding box center [622, 319] width 220 height 20
click at [744, 463] on button "Process" at bounding box center [739, 461] width 46 height 20
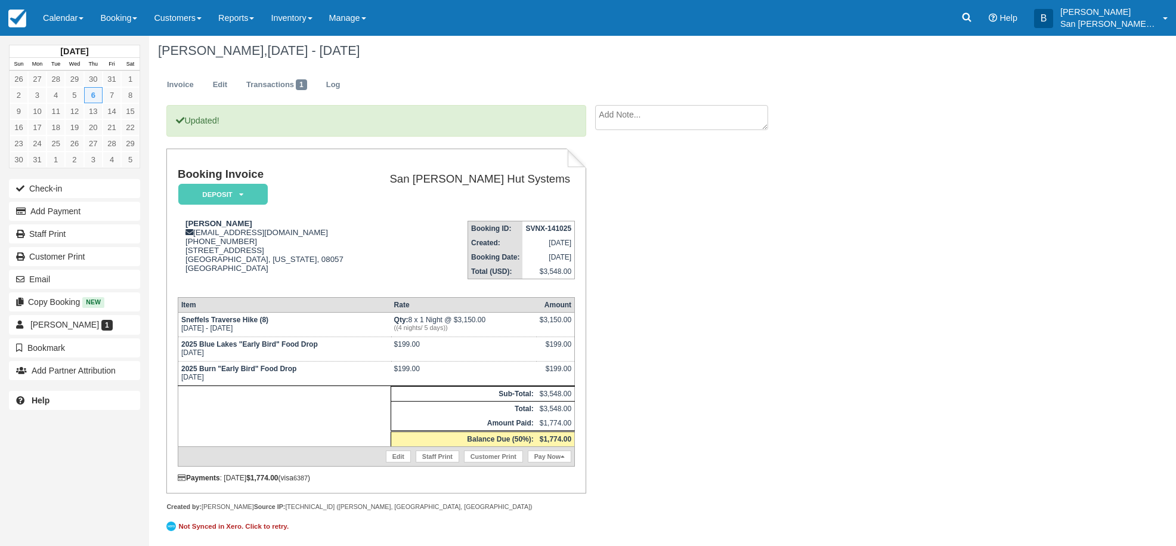
scroll to position [8, 0]
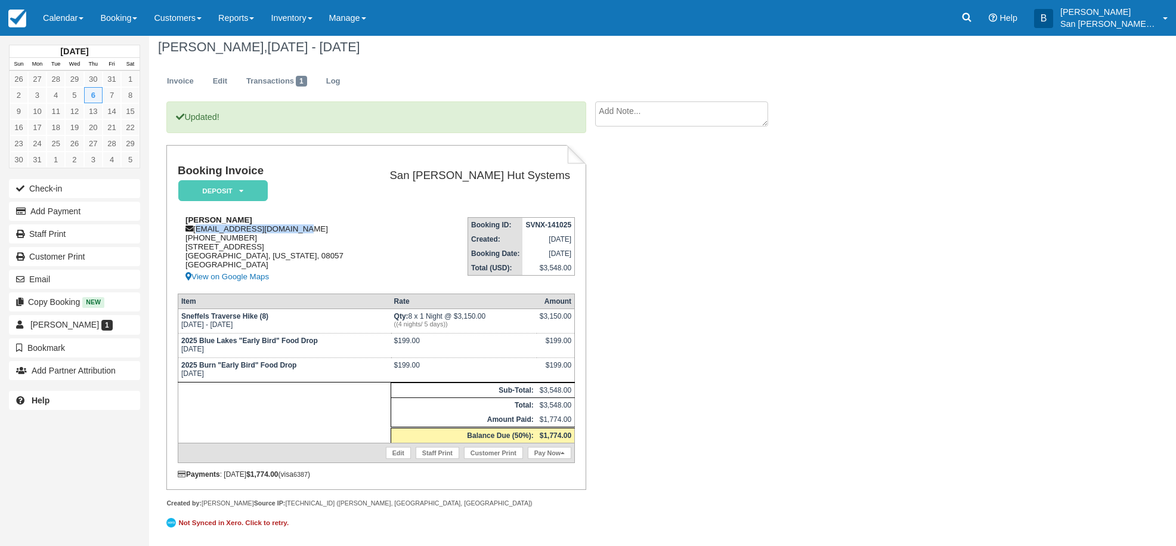
drag, startPoint x: 196, startPoint y: 231, endPoint x: 327, endPoint y: 233, distance: 131.2
click at [327, 233] on div "[PERSON_NAME] [EMAIL_ADDRESS][DOMAIN_NAME] [PHONE_NUMBER] [STREET_ADDRESS][US_S…" at bounding box center [270, 249] width 185 height 69
copy div "[EMAIL_ADDRESS][DOMAIN_NAME]"
click at [69, 231] on link "Staff Print" at bounding box center [74, 233] width 131 height 19
click at [168, 23] on link "Customers" at bounding box center [178, 18] width 64 height 36
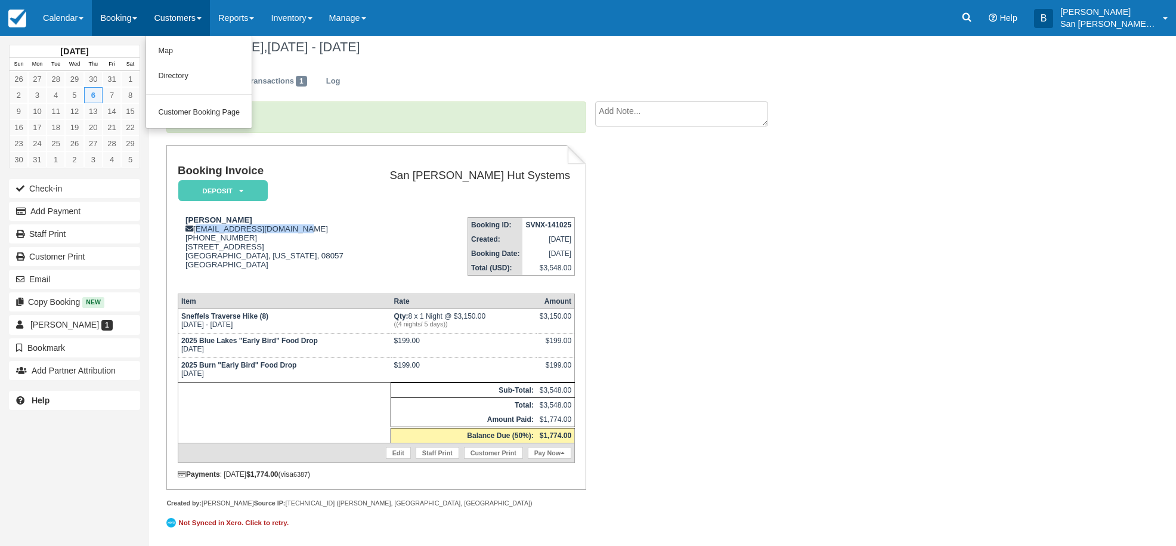
click at [115, 20] on link "Booking" at bounding box center [119, 18] width 54 height 36
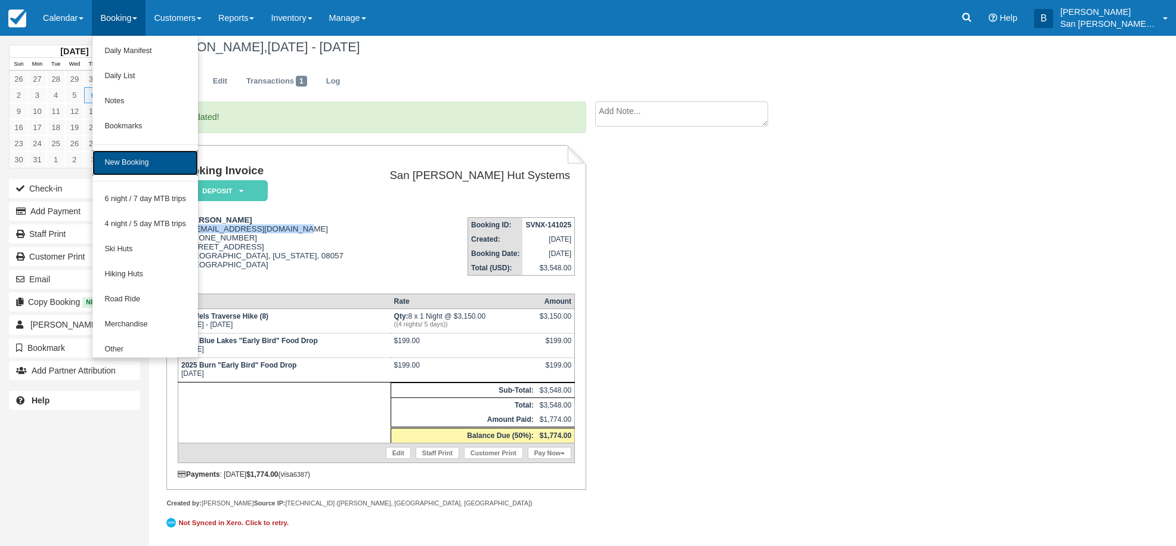
click at [147, 170] on link "New Booking" at bounding box center [145, 162] width 106 height 25
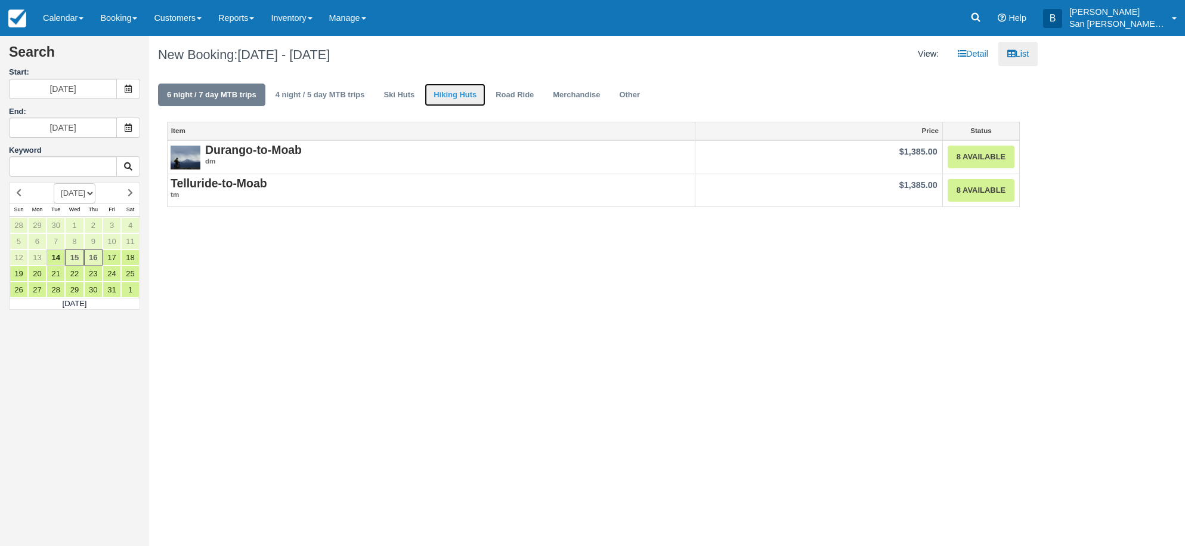
click at [455, 100] on link "Hiking Huts" at bounding box center [455, 94] width 61 height 23
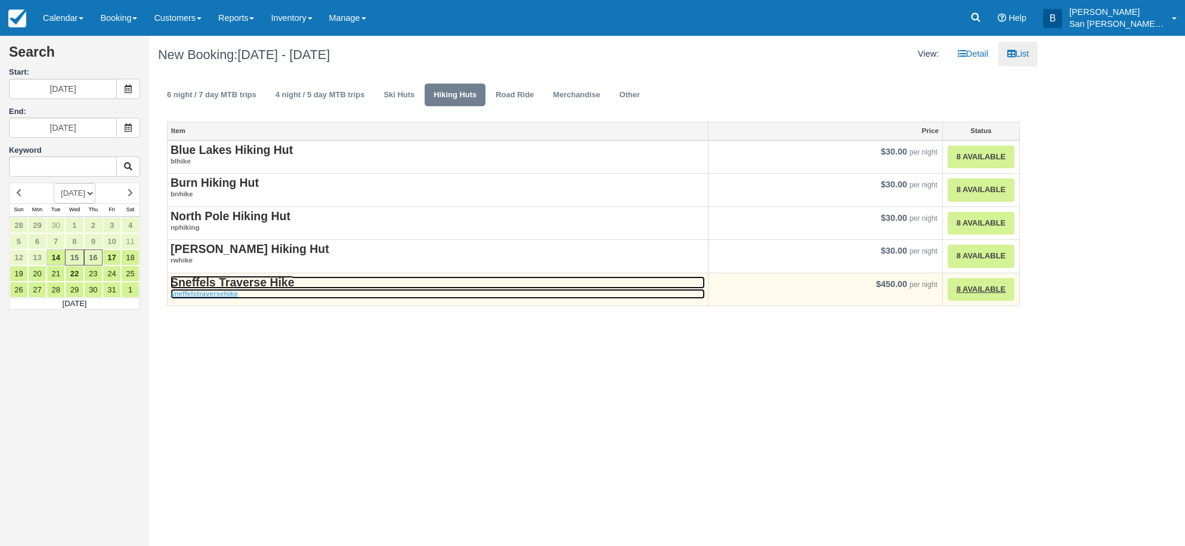
click at [239, 287] on strong "Sneffels Traverse Hike" at bounding box center [232, 282] width 123 height 13
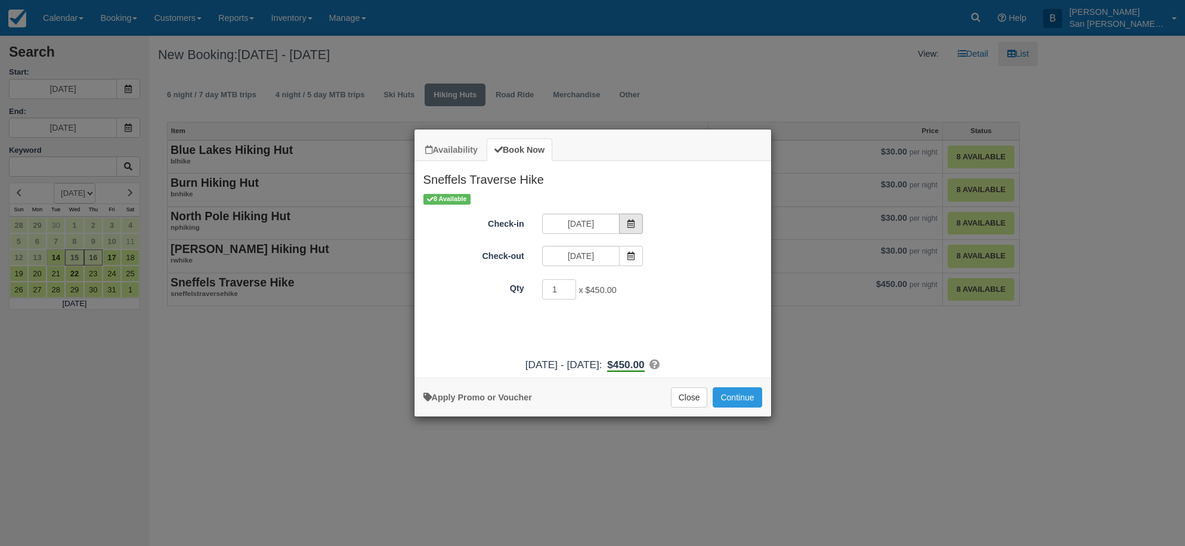
click at [633, 220] on icon "Item Modal" at bounding box center [631, 223] width 8 height 8
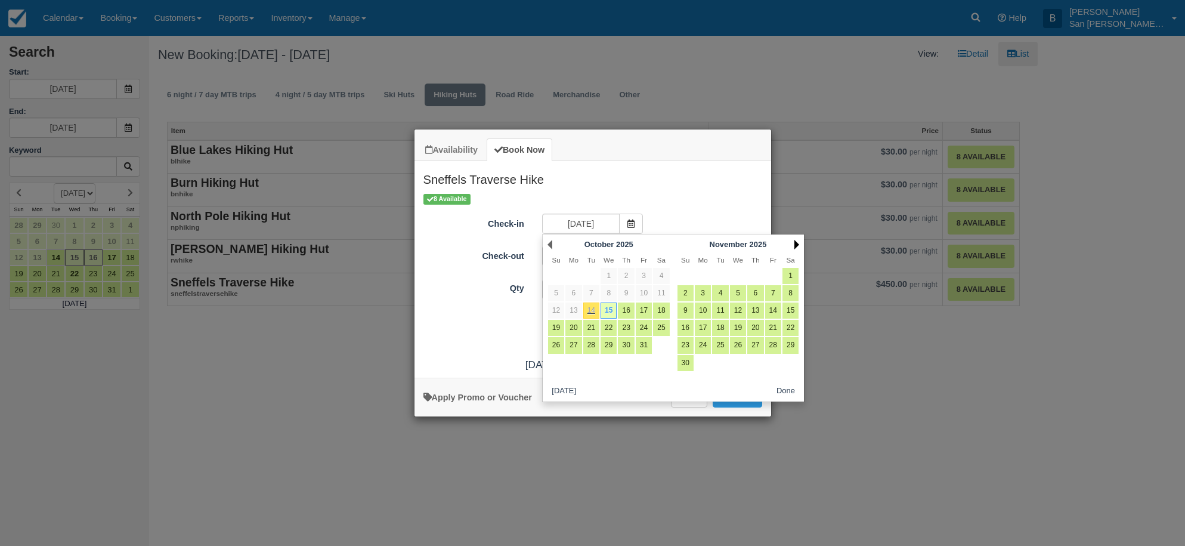
click at [798, 245] on link "Next" at bounding box center [796, 245] width 5 height 10
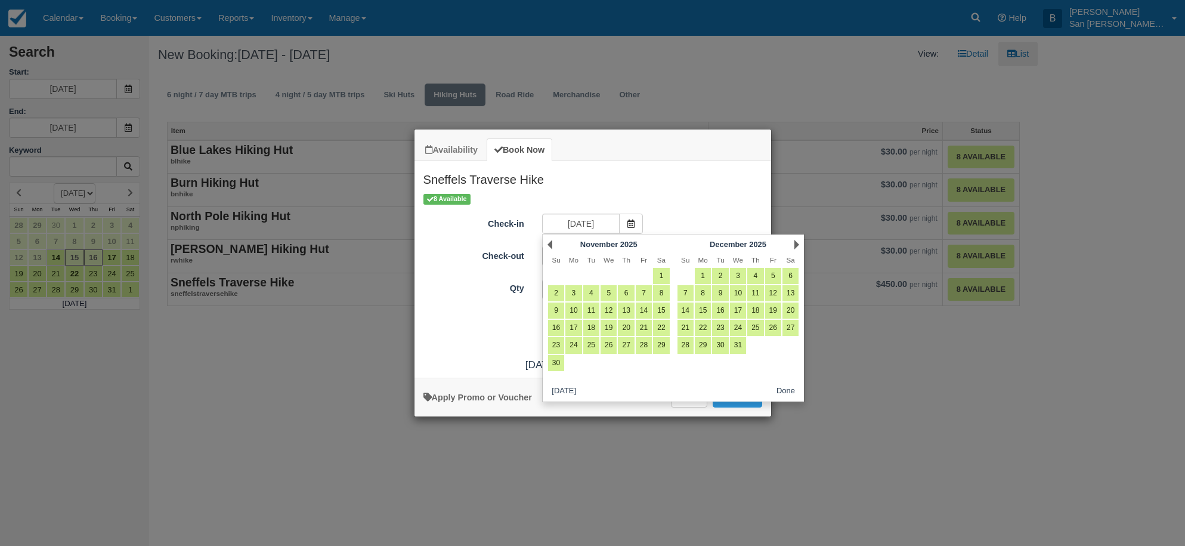
click at [798, 245] on link "Next" at bounding box center [796, 245] width 5 height 10
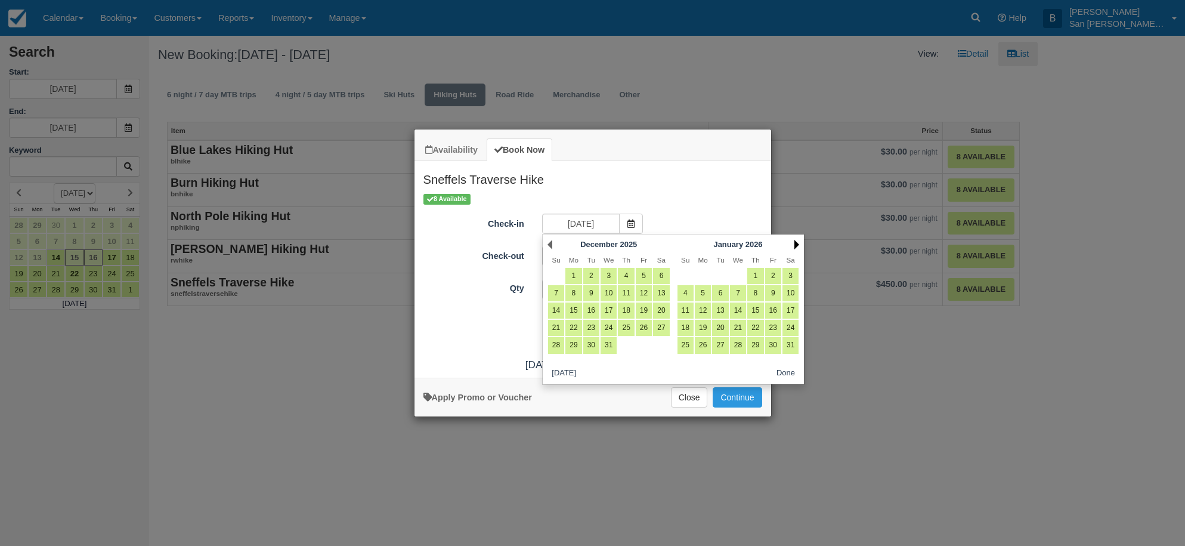
click at [798, 245] on link "Next" at bounding box center [796, 245] width 5 height 10
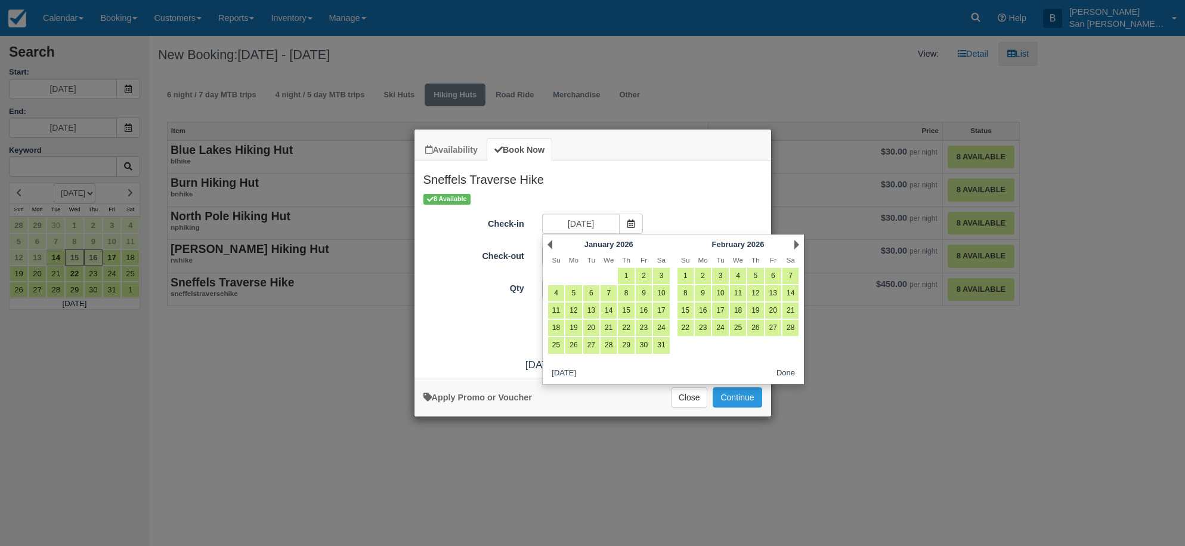
click at [798, 245] on link "Next" at bounding box center [796, 245] width 5 height 10
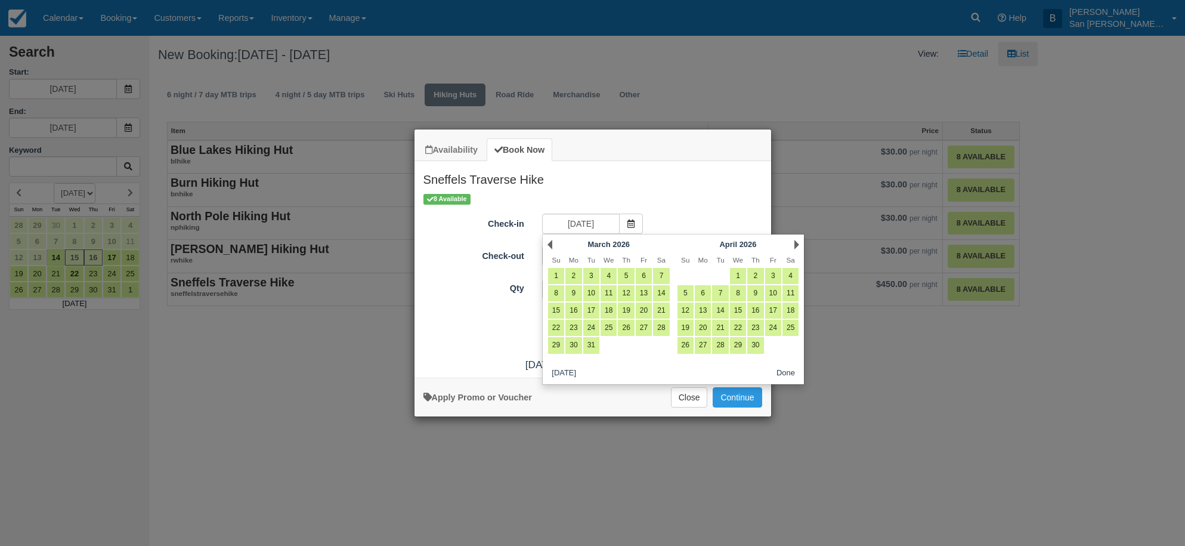
click at [798, 245] on link "Next" at bounding box center [796, 245] width 5 height 10
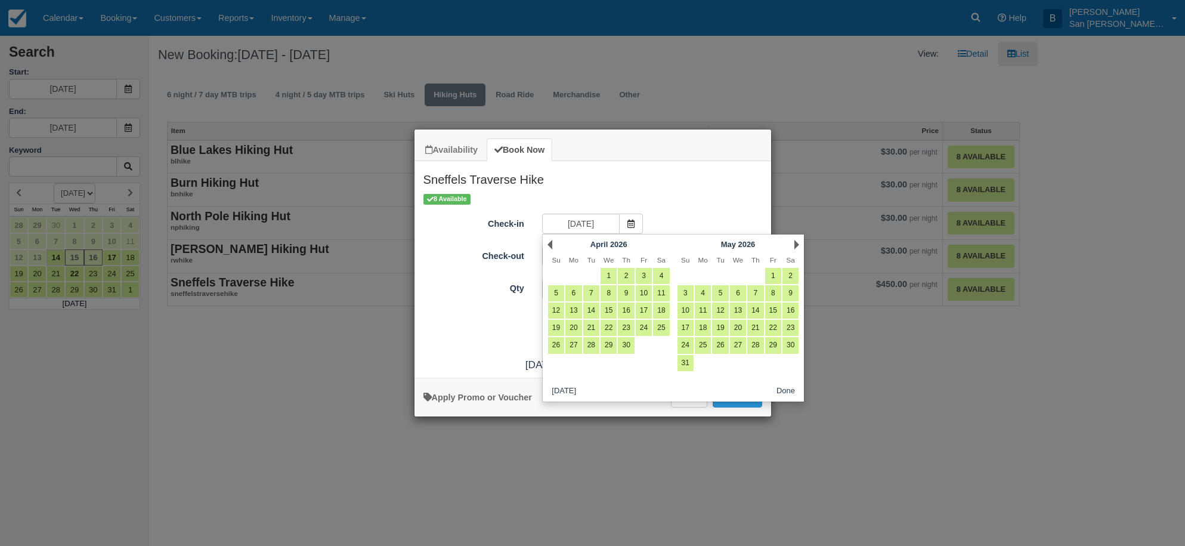
click at [798, 245] on link "Next" at bounding box center [796, 245] width 5 height 10
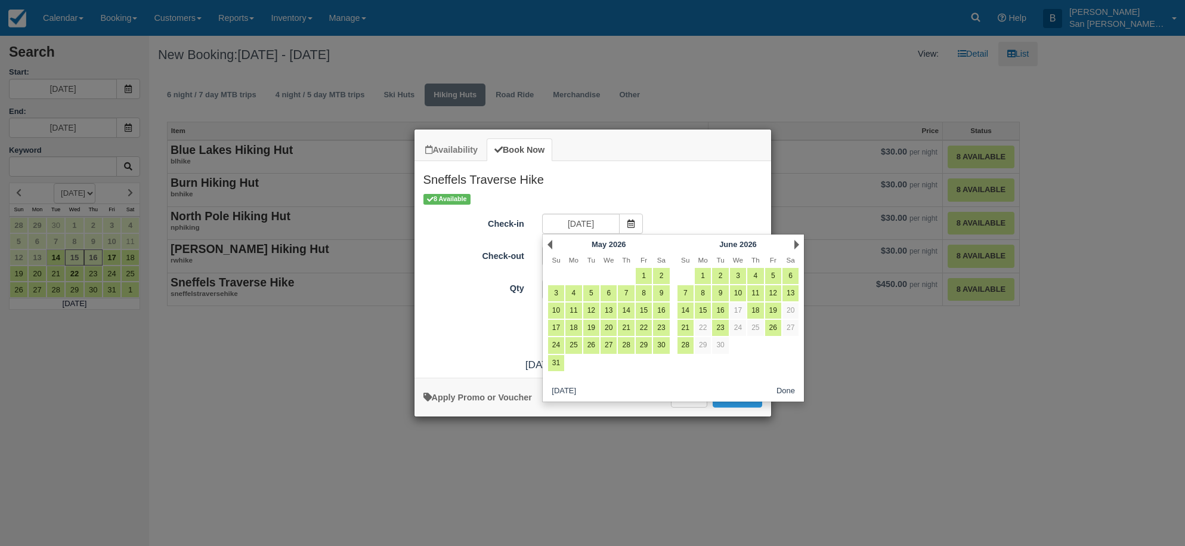
click at [798, 245] on link "Next" at bounding box center [796, 245] width 5 height 10
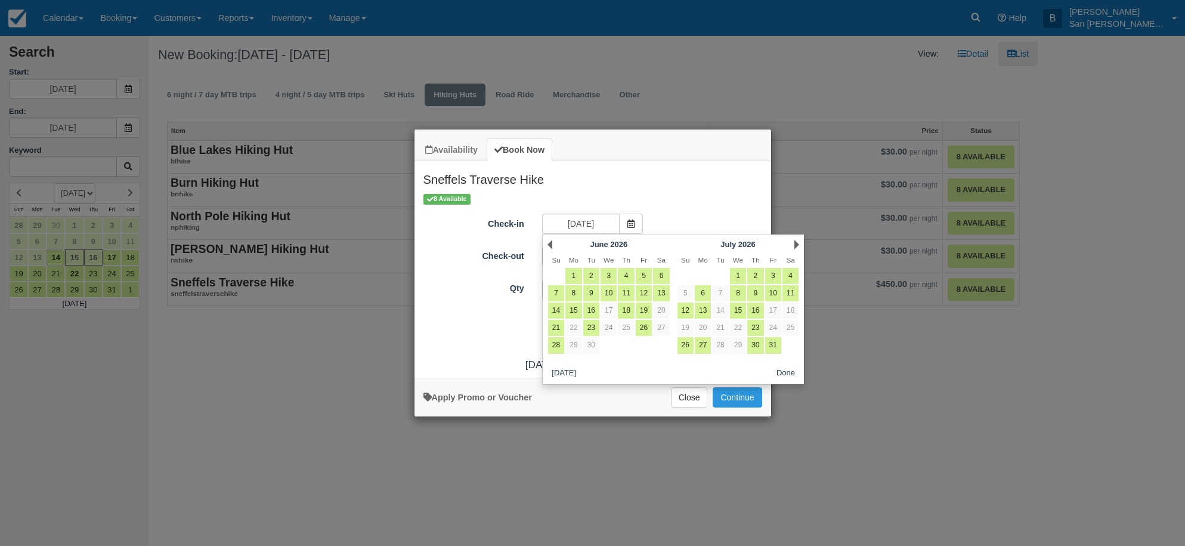
click at [798, 245] on link "Next" at bounding box center [796, 245] width 5 height 10
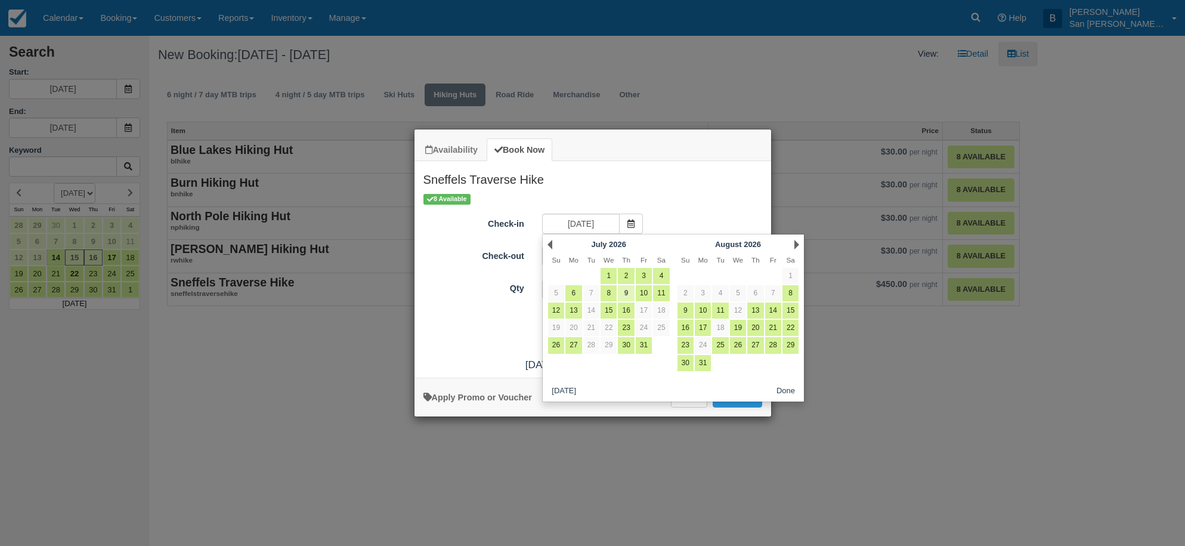
click at [623, 289] on link "9" at bounding box center [626, 293] width 16 height 16
type input "07/09/26"
type input "07/10/26"
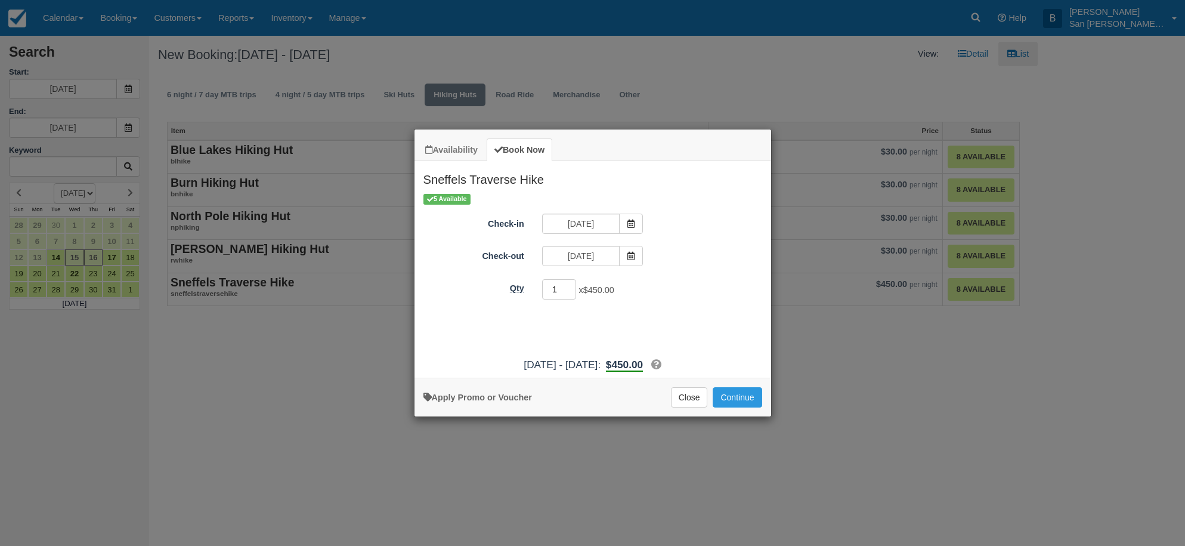
drag, startPoint x: 564, startPoint y: 295, endPoint x: 505, endPoint y: 289, distance: 58.7
click at [505, 289] on div "Qty 1 x $450.00 Required." at bounding box center [592, 289] width 357 height 23
type input "2"
click at [751, 401] on button "Continue" at bounding box center [737, 397] width 49 height 20
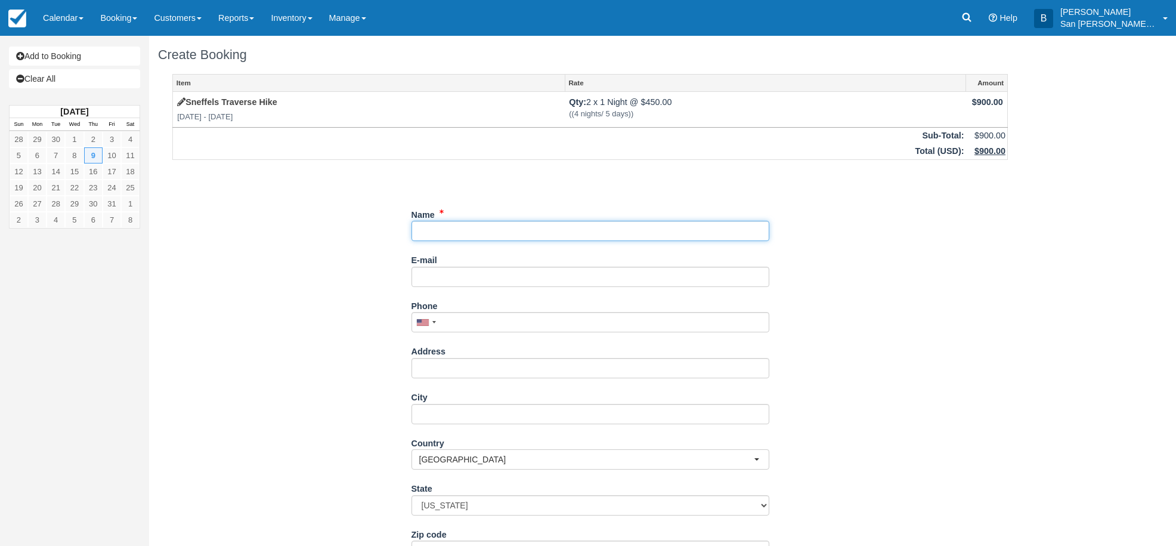
drag, startPoint x: 435, startPoint y: 229, endPoint x: 551, endPoint y: 229, distance: 115.7
click at [435, 229] on input "Name" at bounding box center [590, 231] width 358 height 20
type input "[PERSON_NAME]"
type input "[EMAIL_ADDRESS][DOMAIN_NAME]"
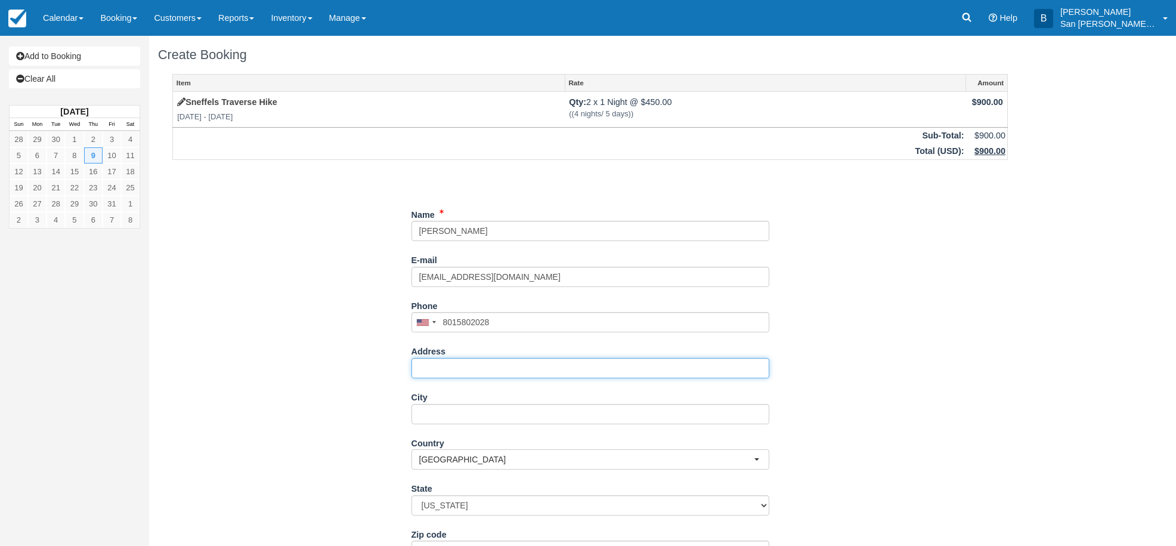
type input "(801) 580-2028"
drag, startPoint x: 454, startPoint y: 370, endPoint x: 482, endPoint y: 367, distance: 28.2
click at [454, 370] on input "Address" at bounding box center [590, 368] width 358 height 20
type input "2244 E 3500 N"
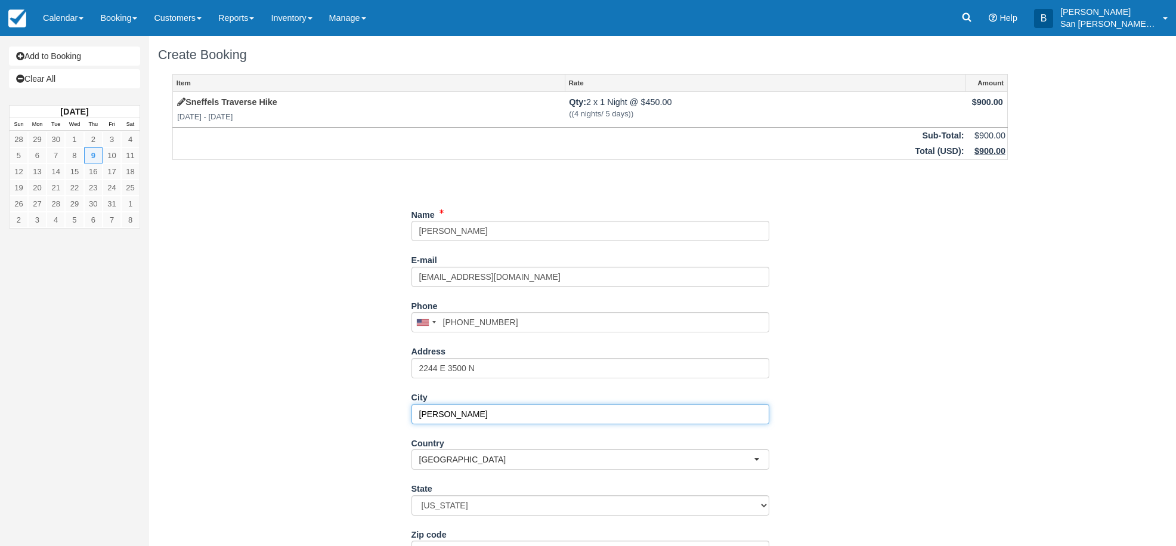
type input "Layton"
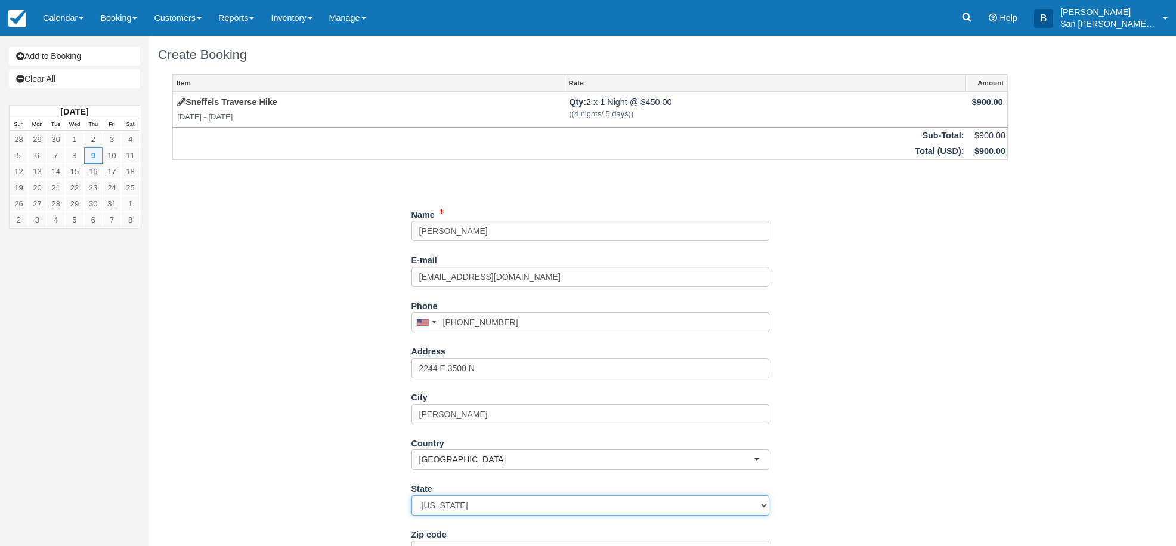
select select "UT"
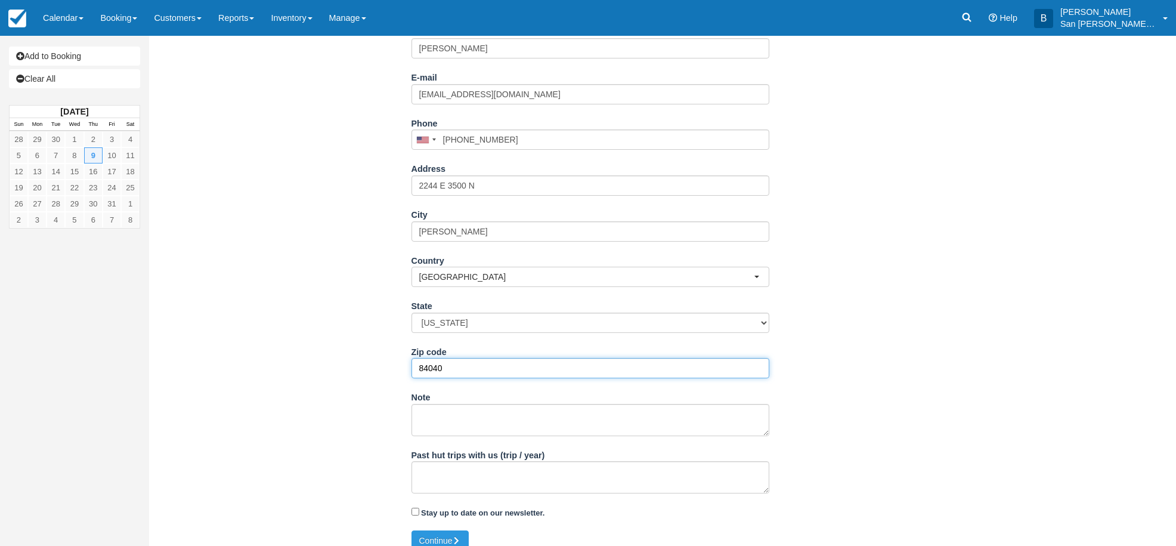
scroll to position [196, 0]
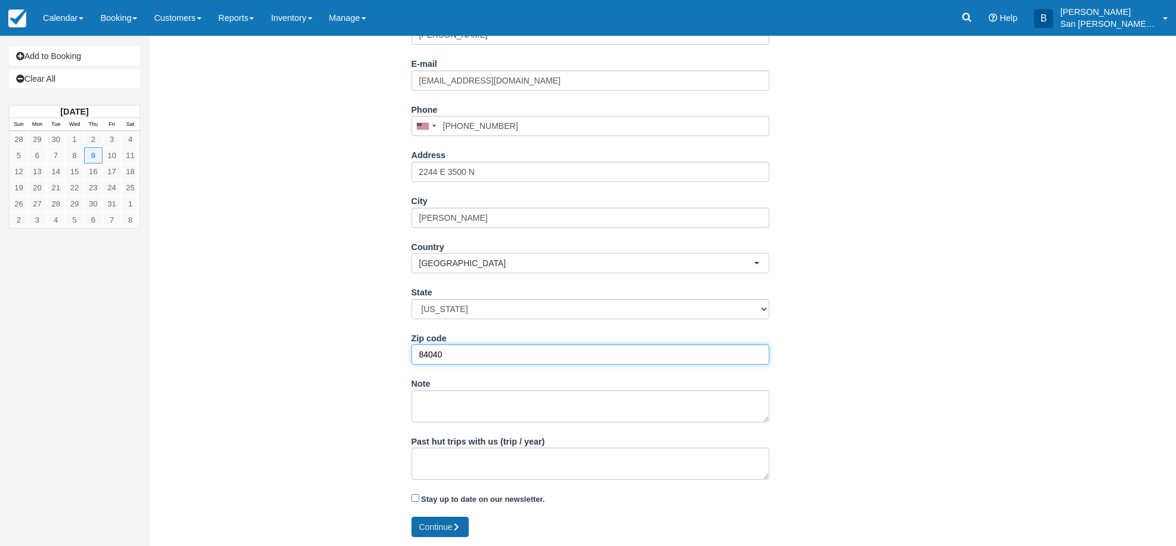
type input "84040"
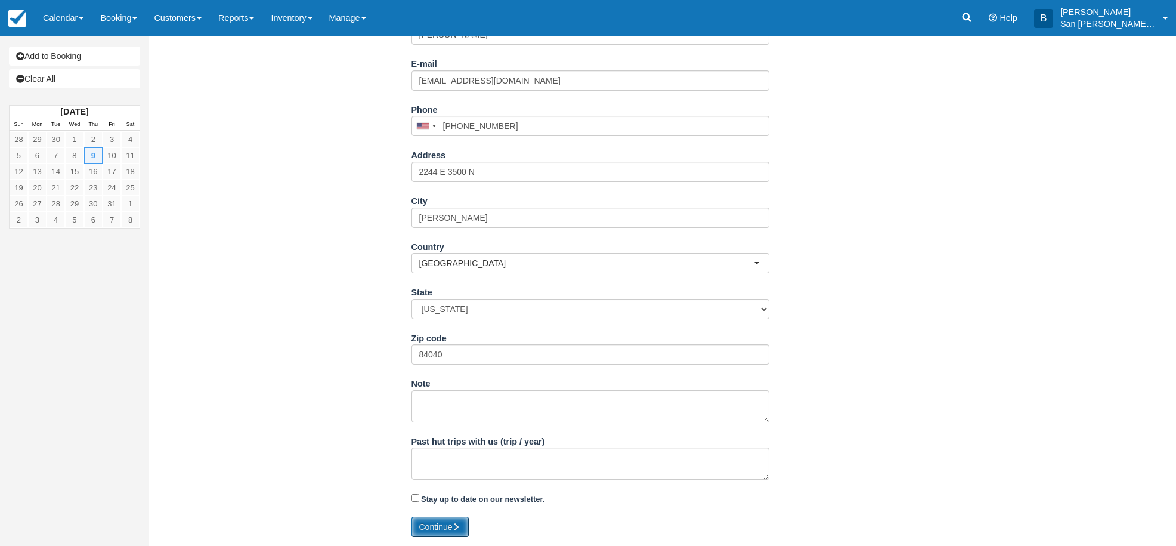
click at [448, 519] on button "Continue" at bounding box center [439, 526] width 57 height 20
type input "+18015802028"
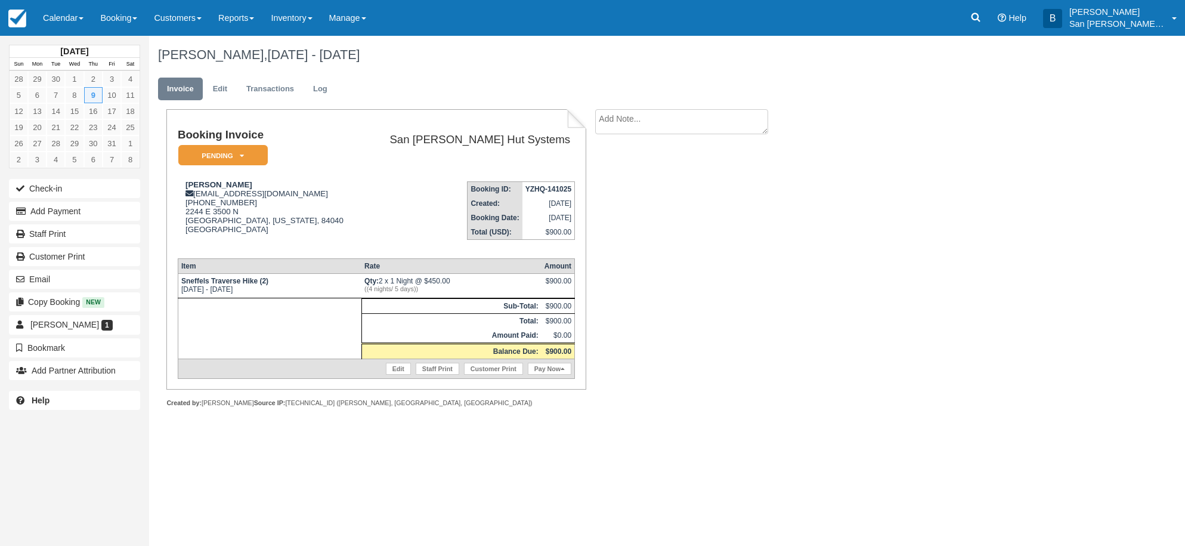
click at [662, 124] on textarea at bounding box center [681, 121] width 173 height 25
type textarea "Joining [PERSON_NAME] Group"
click at [661, 185] on input "Show on invoice" at bounding box center [661, 188] width 8 height 8
checkbox input "true"
click at [612, 190] on icon "button" at bounding box center [609, 189] width 13 height 8
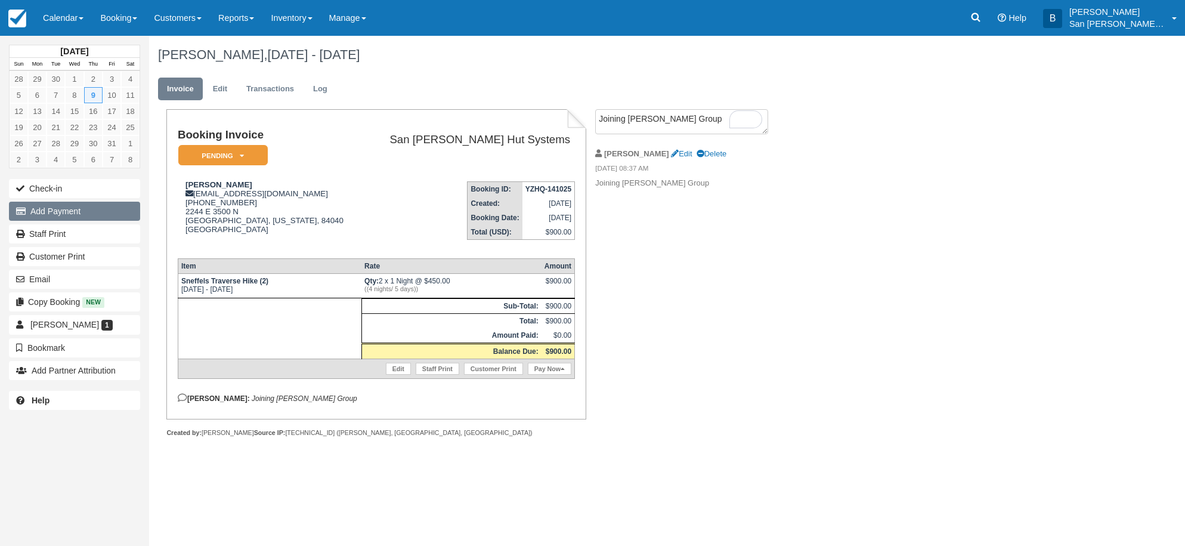
click at [83, 208] on button "Add Payment" at bounding box center [74, 211] width 131 height 19
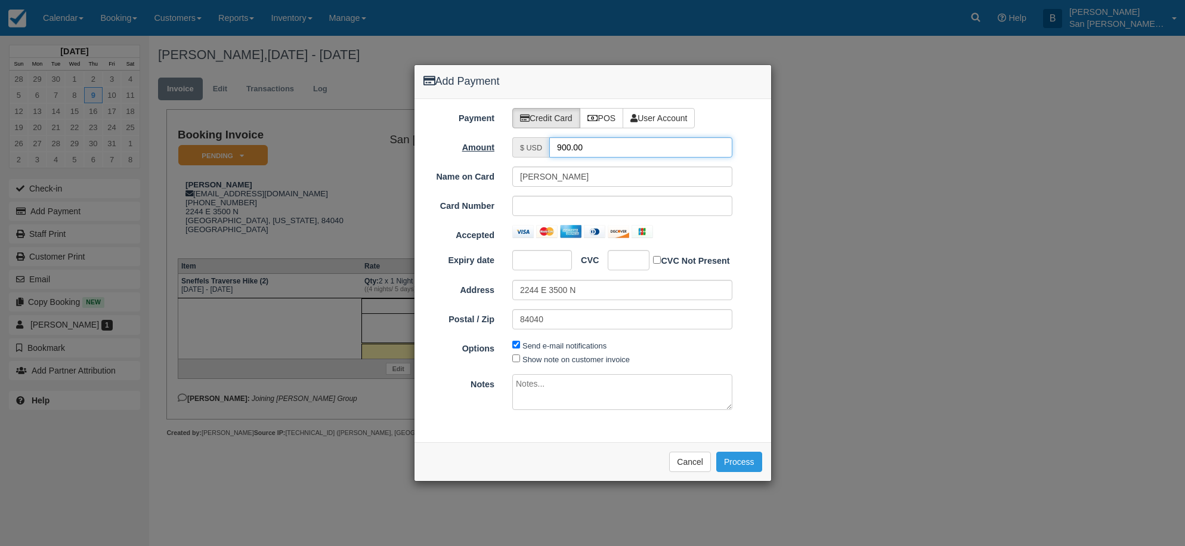
drag, startPoint x: 630, startPoint y: 146, endPoint x: 459, endPoint y: 137, distance: 170.8
click at [459, 137] on div "Amount $ USD 900.00" at bounding box center [592, 147] width 357 height 20
type input "450.00"
click at [555, 262] on iframe "To enrich screen reader interactions, please activate Accessibility in Grammarl…" at bounding box center [537, 260] width 35 height 12
click at [741, 458] on button "Process" at bounding box center [739, 461] width 46 height 20
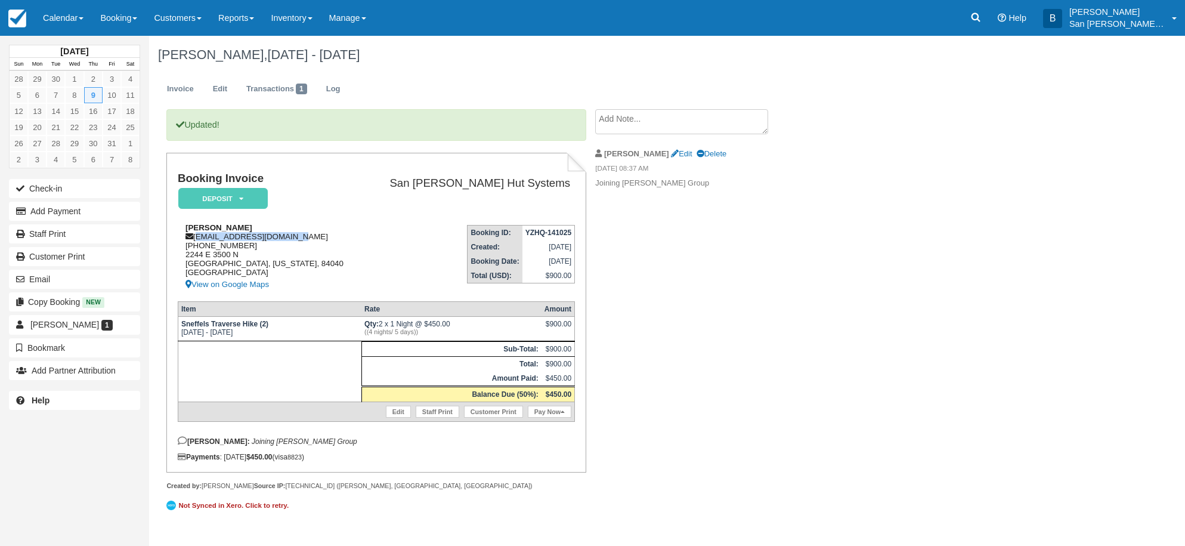
drag, startPoint x: 197, startPoint y: 240, endPoint x: 326, endPoint y: 238, distance: 129.4
click at [326, 238] on div "[PERSON_NAME] [EMAIL_ADDRESS][DOMAIN_NAME] [PHONE_NUMBER] [STREET_ADDRESS][US_S…" at bounding box center [270, 257] width 185 height 69
copy div "[EMAIL_ADDRESS][DOMAIN_NAME]"
click at [58, 231] on link "Staff Print" at bounding box center [74, 233] width 131 height 19
click at [61, 236] on link "Staff Print" at bounding box center [74, 233] width 131 height 19
